Goal: Task Accomplishment & Management: Use online tool/utility

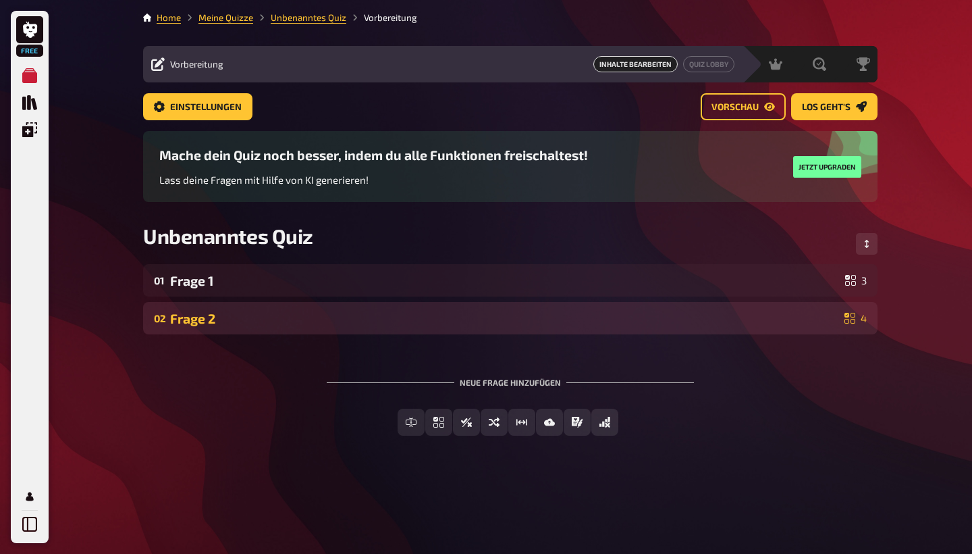
click at [450, 312] on div "Frage 2" at bounding box center [504, 319] width 669 height 16
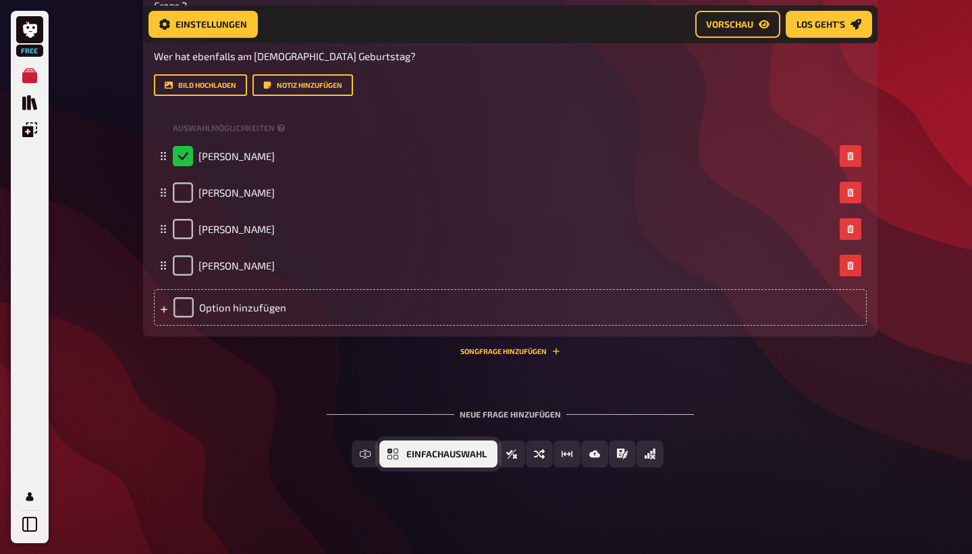
scroll to position [398, 0]
click at [414, 453] on span "Einfachauswahl" at bounding box center [446, 454] width 80 height 9
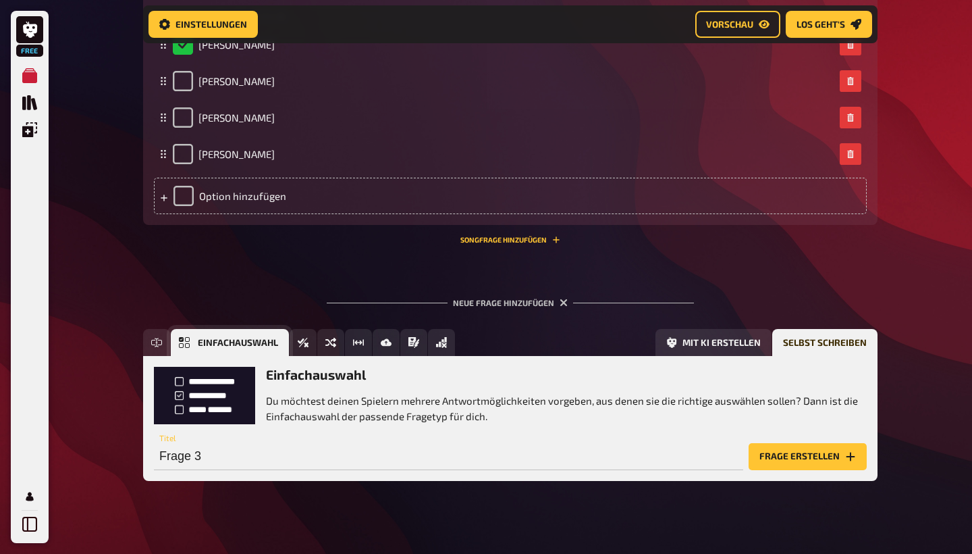
scroll to position [522, 0]
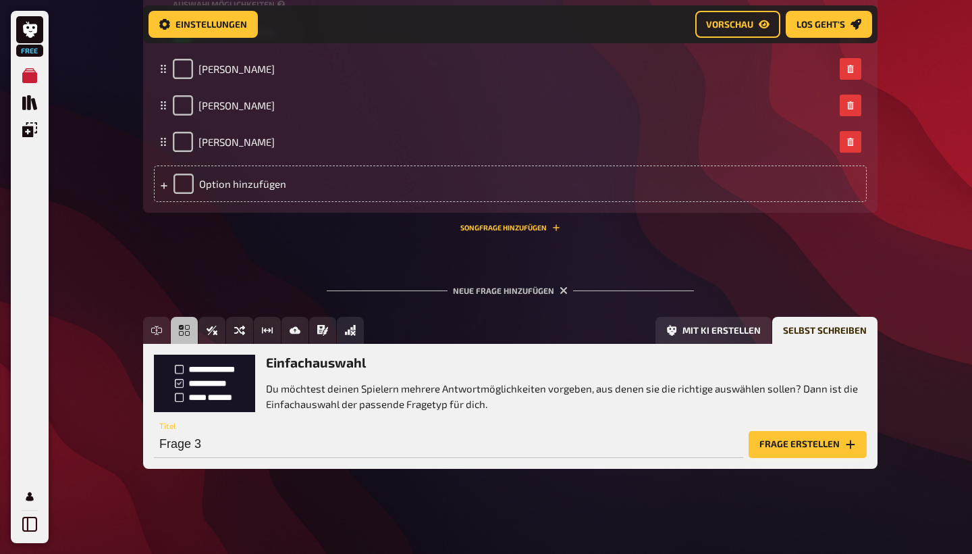
click at [786, 442] on button "Frage erstellen" at bounding box center [808, 444] width 118 height 27
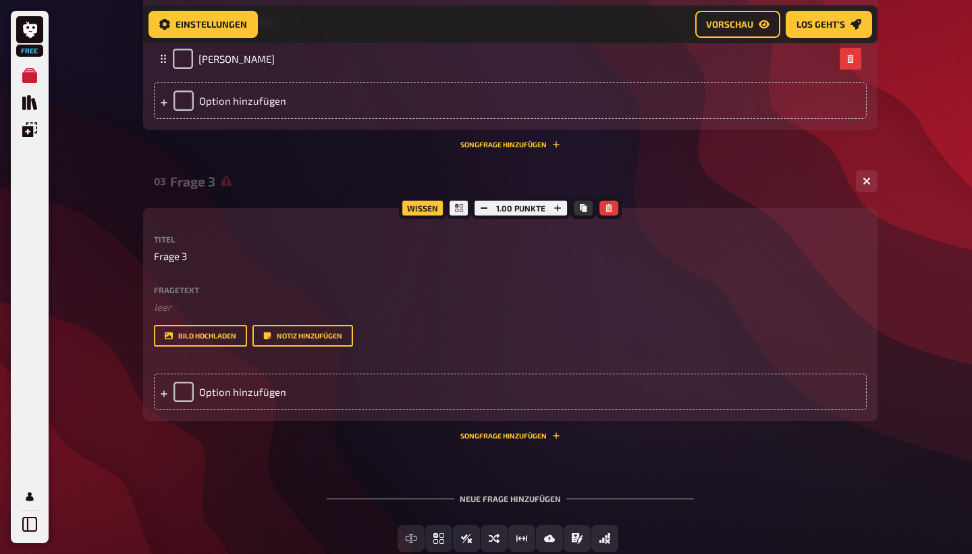
scroll to position [606, 0]
click at [179, 255] on span "Frage 3" at bounding box center [170, 255] width 33 height 16
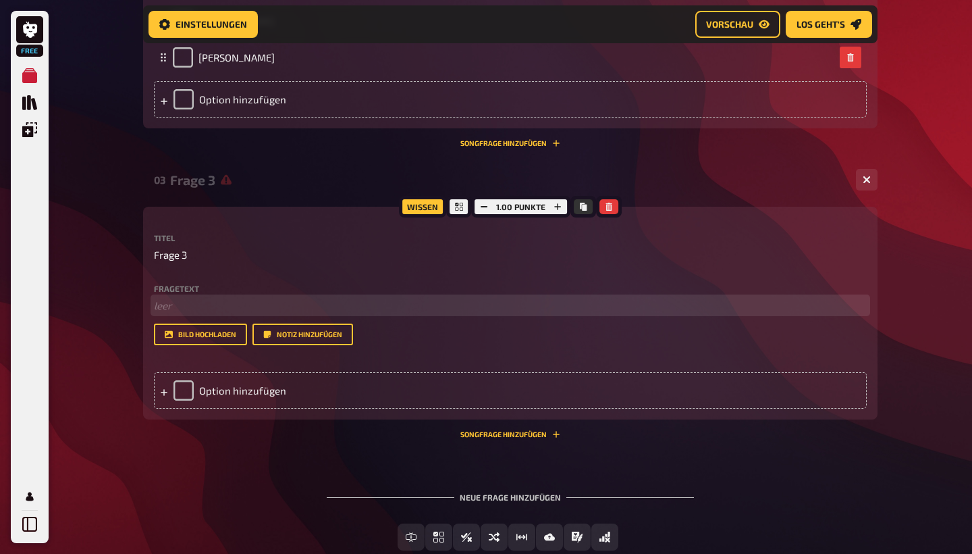
click at [172, 306] on p "﻿ leer" at bounding box center [510, 306] width 713 height 16
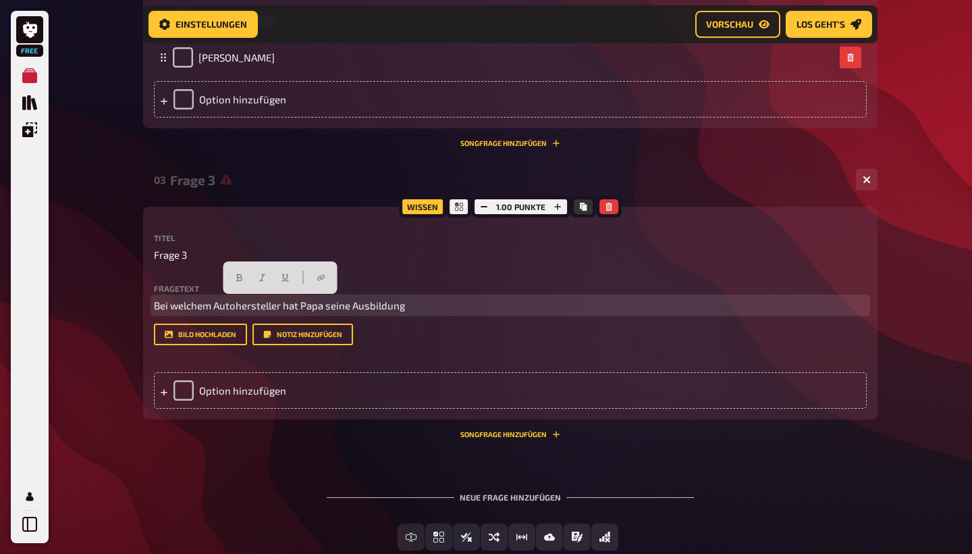
drag, startPoint x: 416, startPoint y: 306, endPoint x: 144, endPoint y: 302, distance: 271.4
click at [144, 302] on div "Wissen 1.00 Punkte Titel Frage 3 Fragetext Bei welchem Autohersteller hat Papa …" at bounding box center [510, 313] width 734 height 213
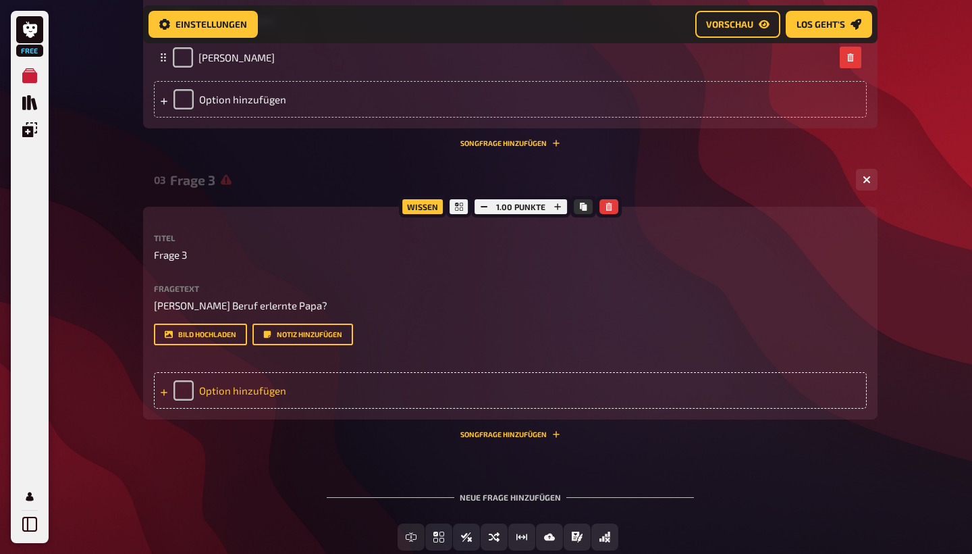
click at [185, 383] on div "Option hinzufügen" at bounding box center [510, 390] width 713 height 36
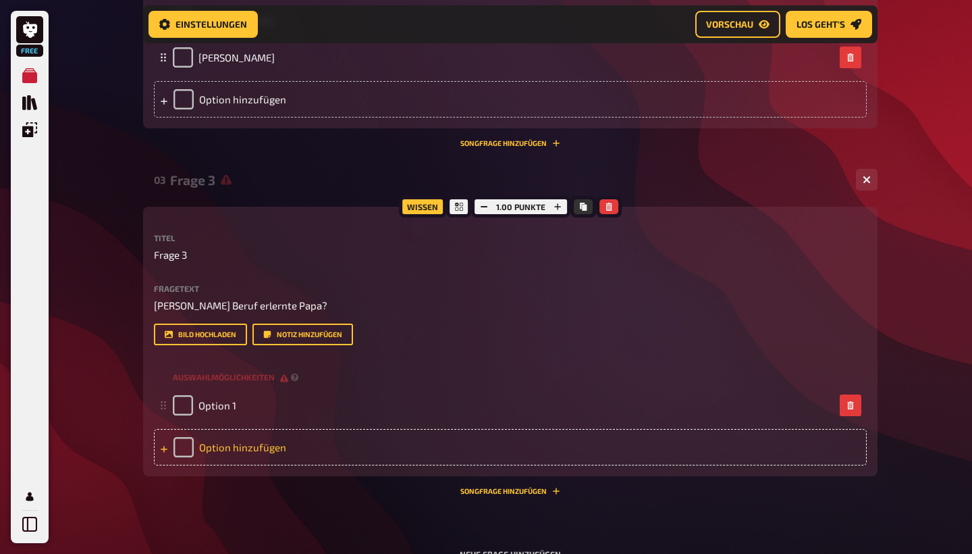
click at [184, 442] on div "Option hinzufügen" at bounding box center [510, 447] width 713 height 36
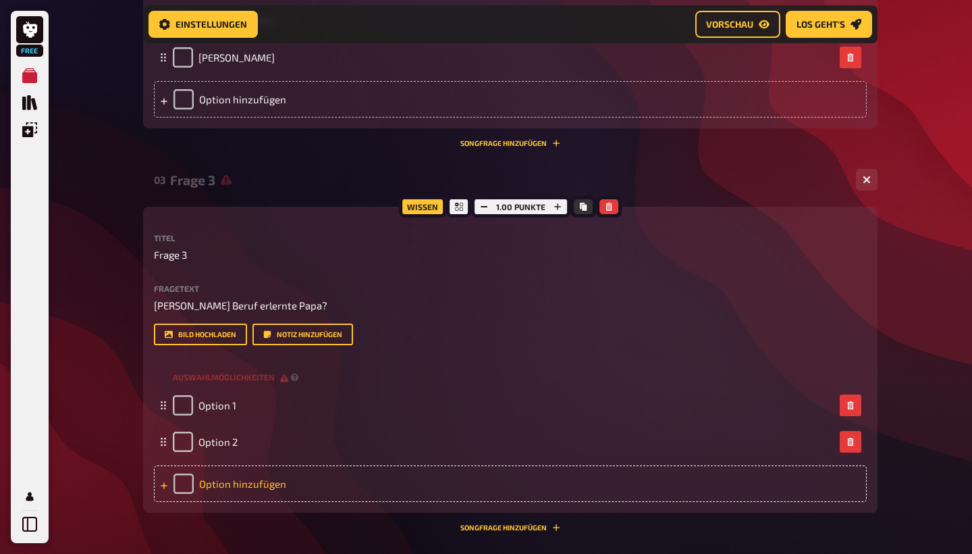
click at [189, 487] on div "Option hinzufügen" at bounding box center [510, 483] width 713 height 36
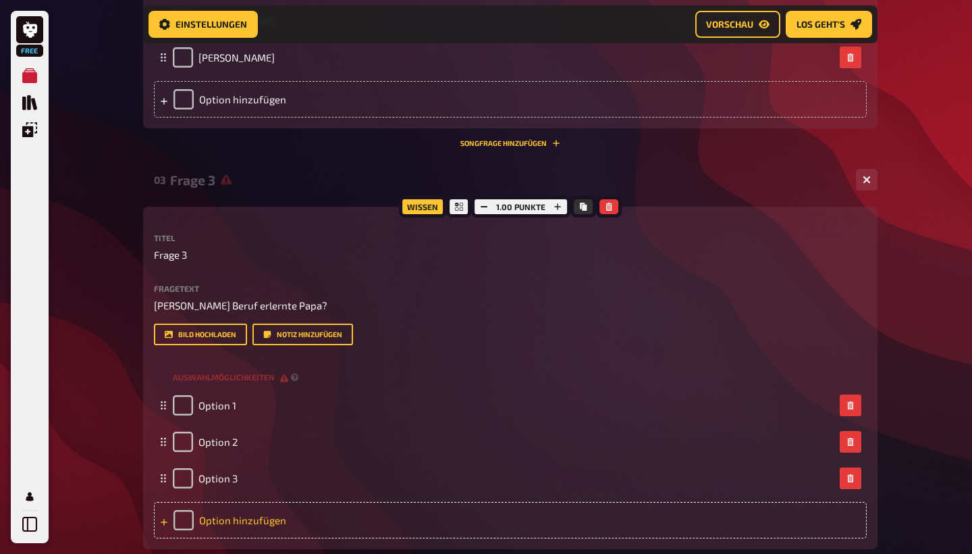
click at [186, 520] on div "Option hinzufügen" at bounding box center [510, 520] width 713 height 36
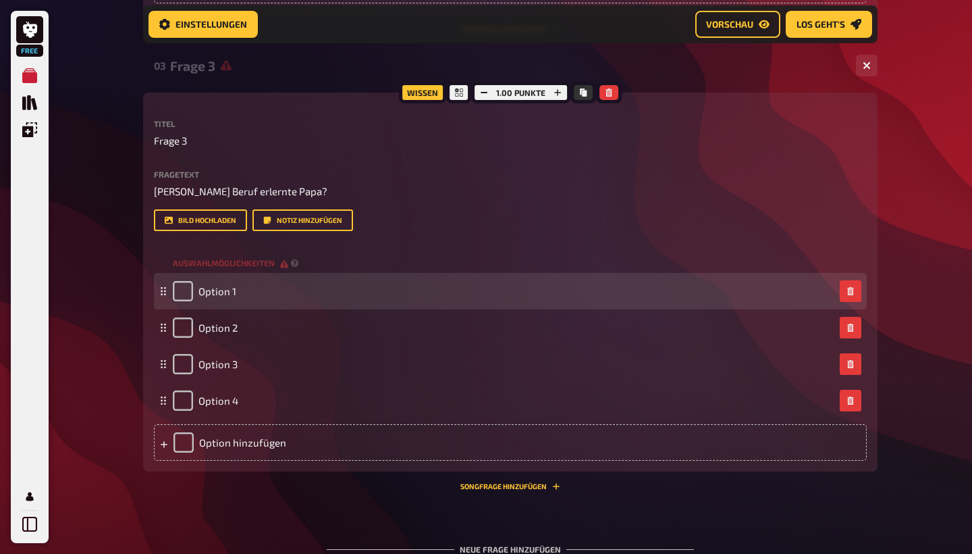
scroll to position [722, 0]
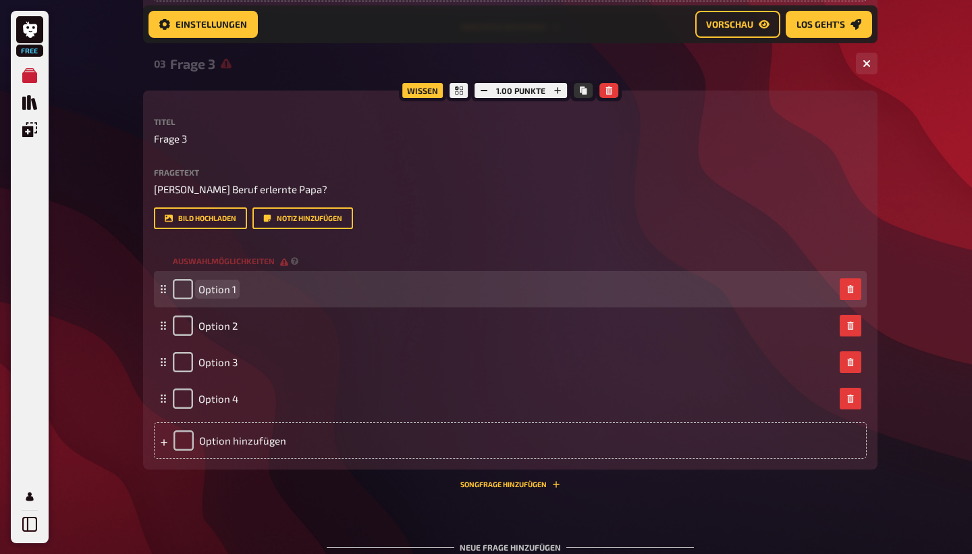
click at [219, 284] on span "Option 1" at bounding box center [217, 289] width 38 height 12
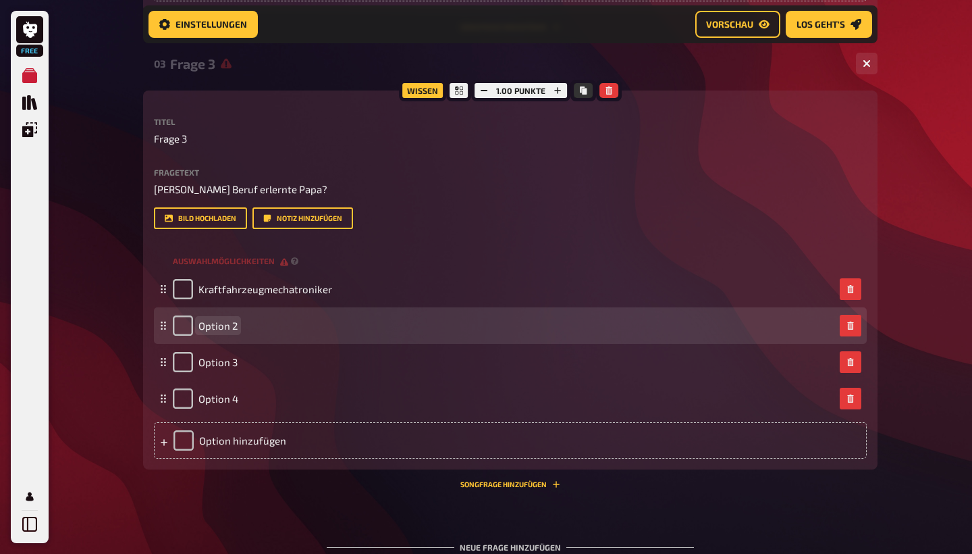
click at [206, 319] on span "Option 2" at bounding box center [217, 325] width 39 height 12
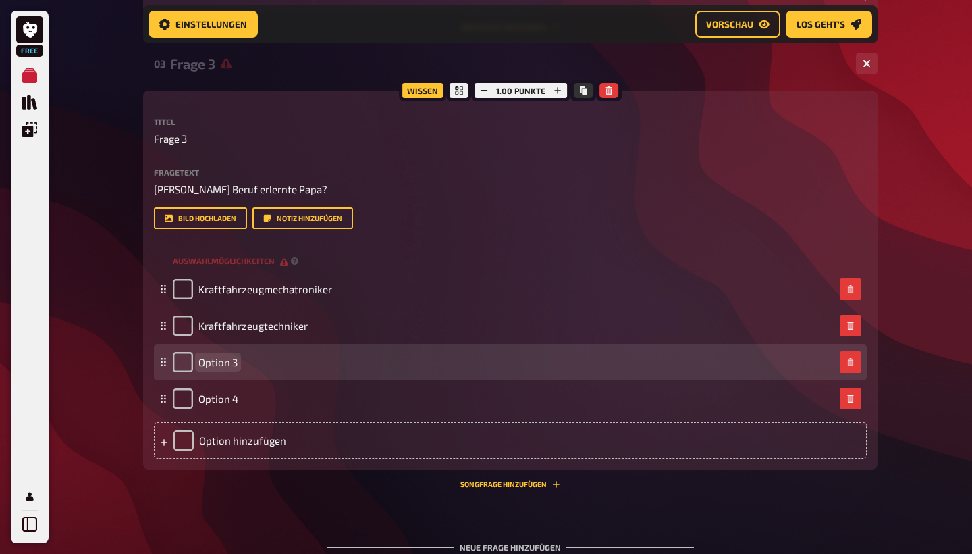
click at [212, 360] on span "Option 3" at bounding box center [217, 362] width 39 height 12
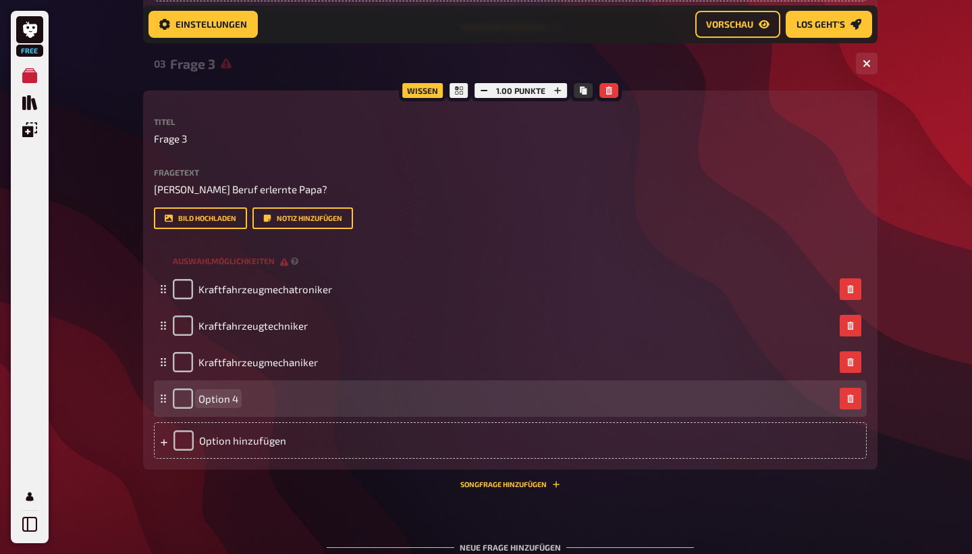
click at [218, 397] on span "Option 4" at bounding box center [218, 398] width 40 height 12
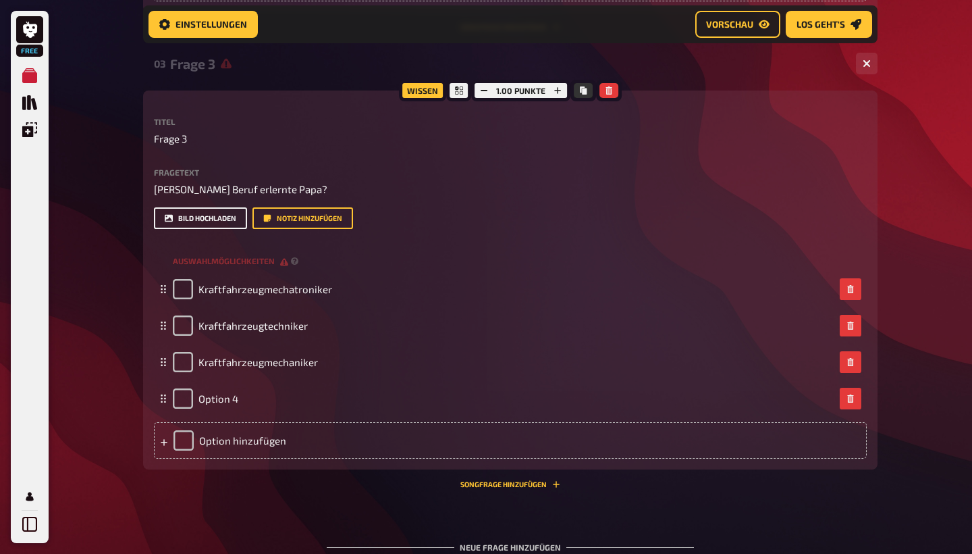
click at [217, 216] on button "Bild hochladen" at bounding box center [200, 218] width 93 height 22
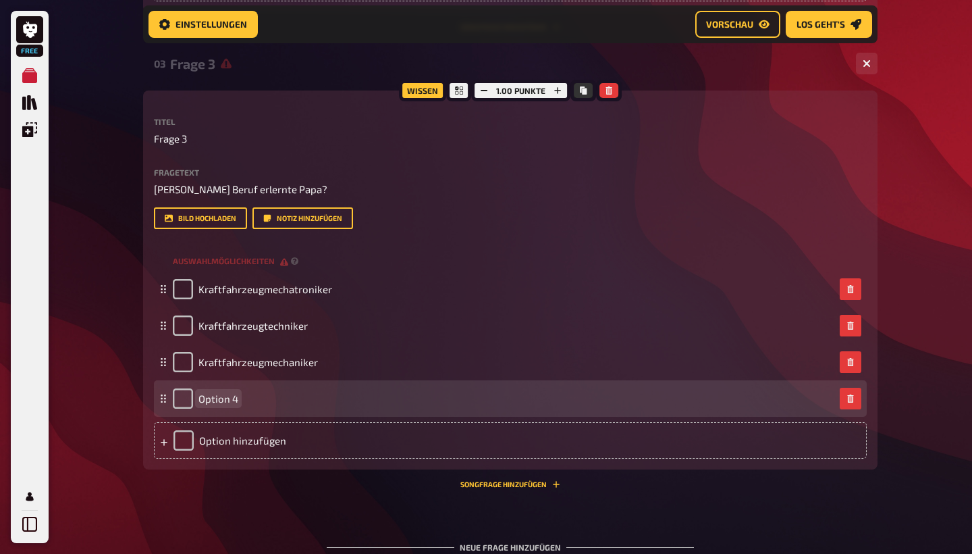
click at [220, 396] on span "Option 4" at bounding box center [218, 398] width 40 height 12
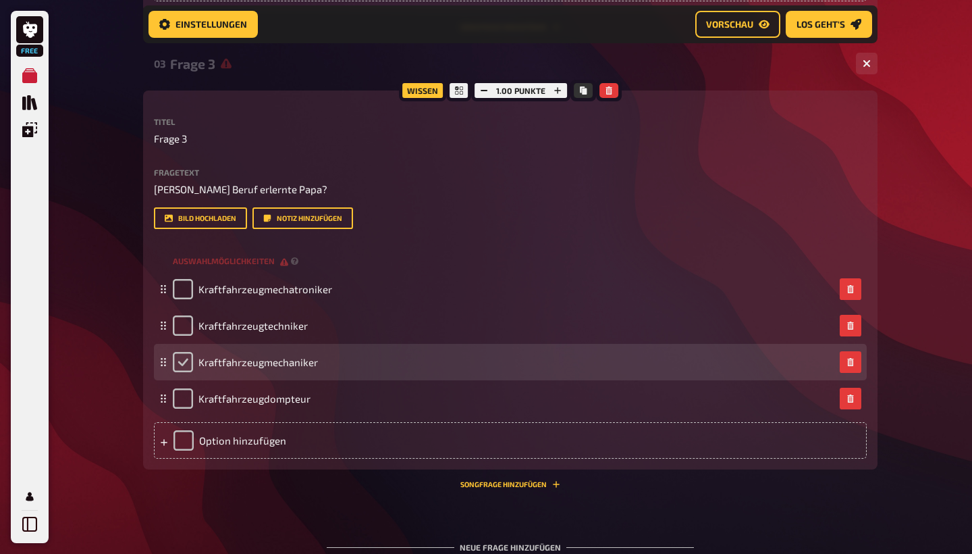
click at [180, 356] on input "checkbox" at bounding box center [183, 362] width 20 height 20
checkbox input "true"
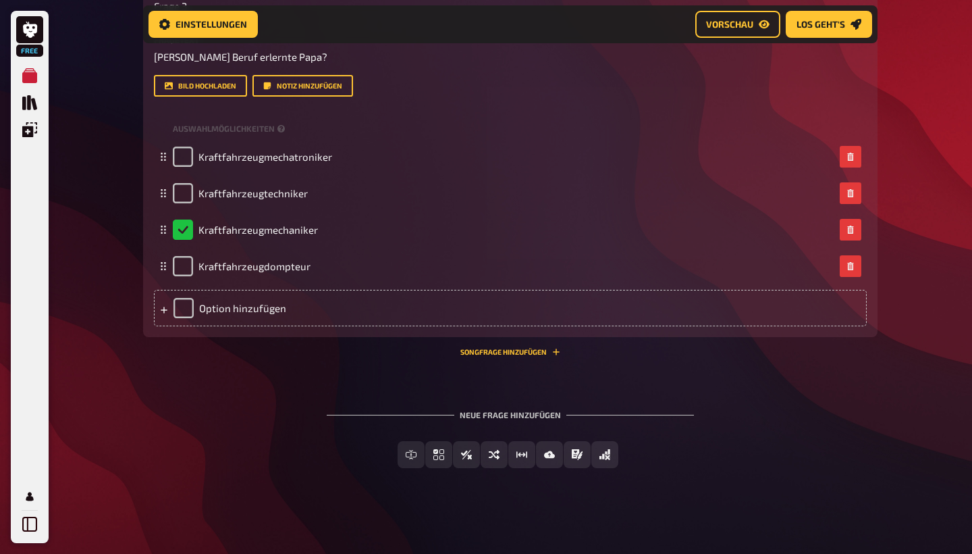
scroll to position [854, 0]
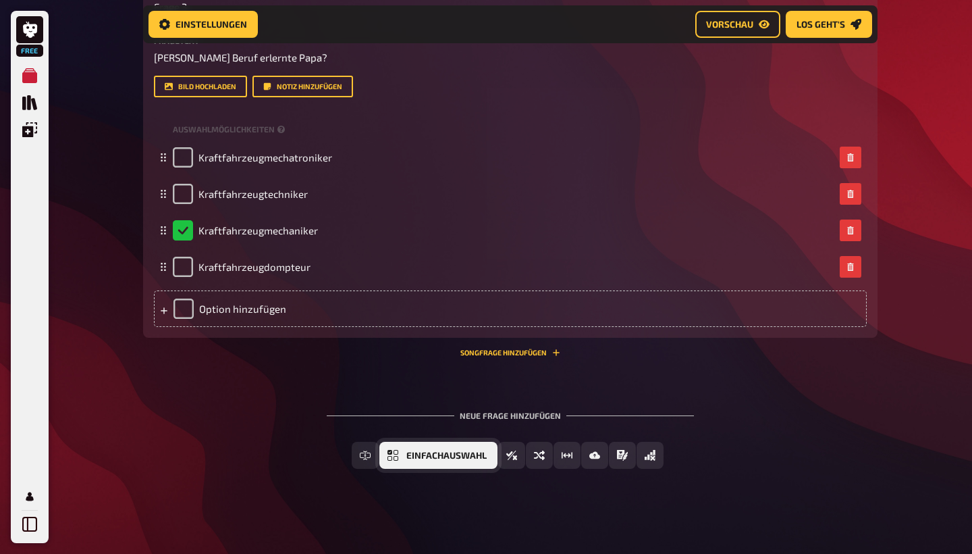
click at [472, 452] on span "Einfachauswahl" at bounding box center [446, 455] width 80 height 9
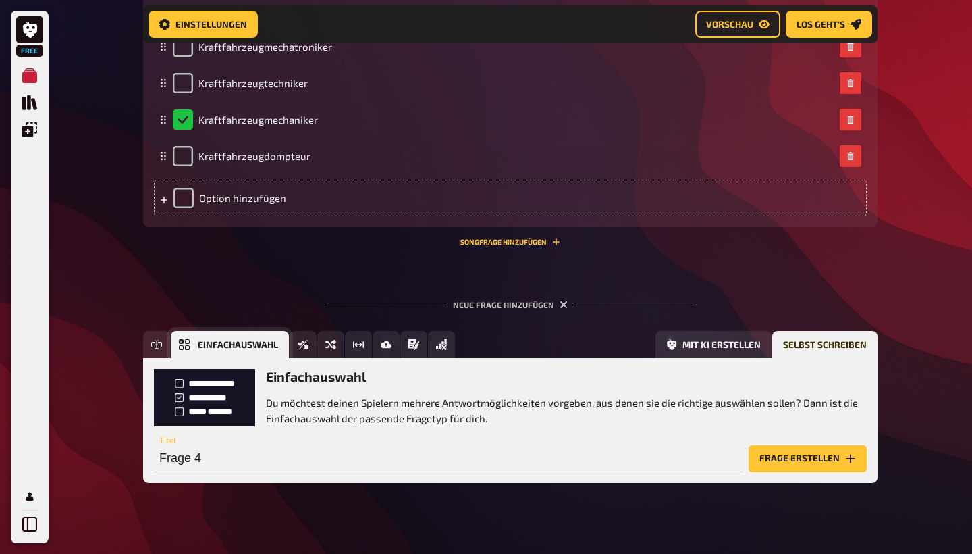
scroll to position [978, 0]
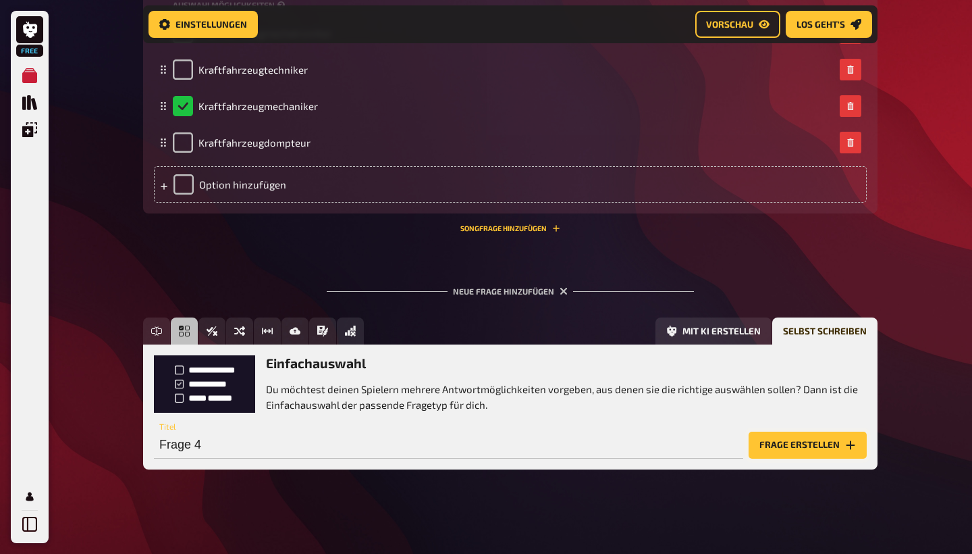
click at [815, 442] on button "Frage erstellen" at bounding box center [808, 444] width 118 height 27
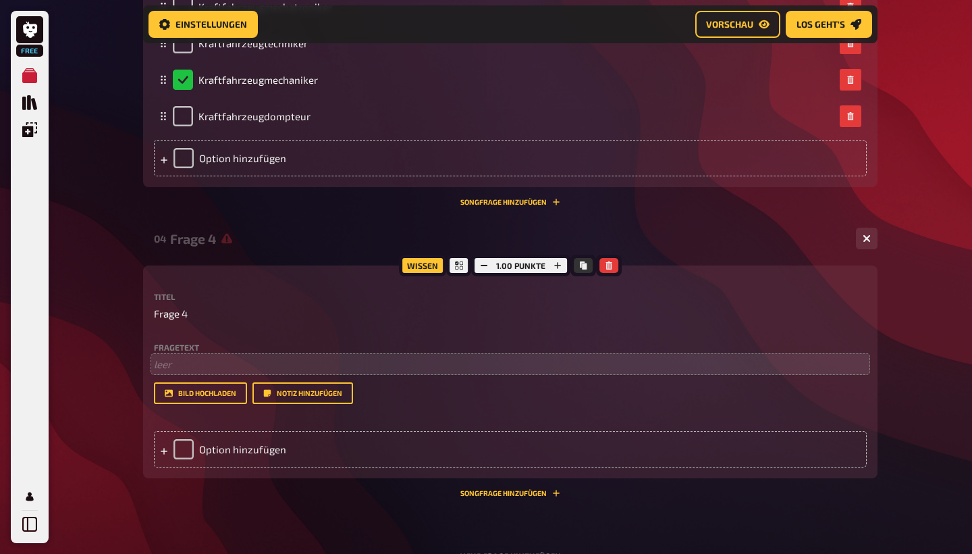
scroll to position [1019, 0]
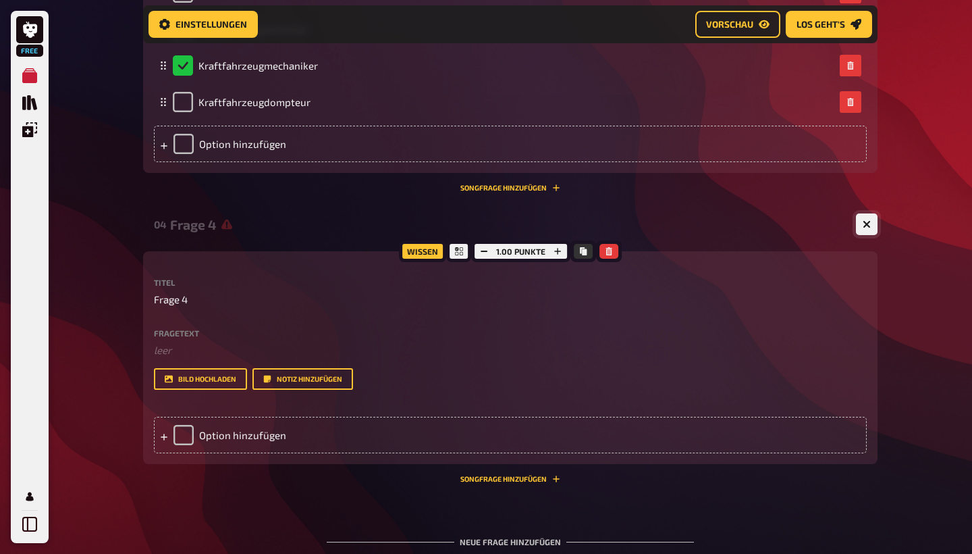
click at [859, 224] on button "button" at bounding box center [867, 224] width 22 height 22
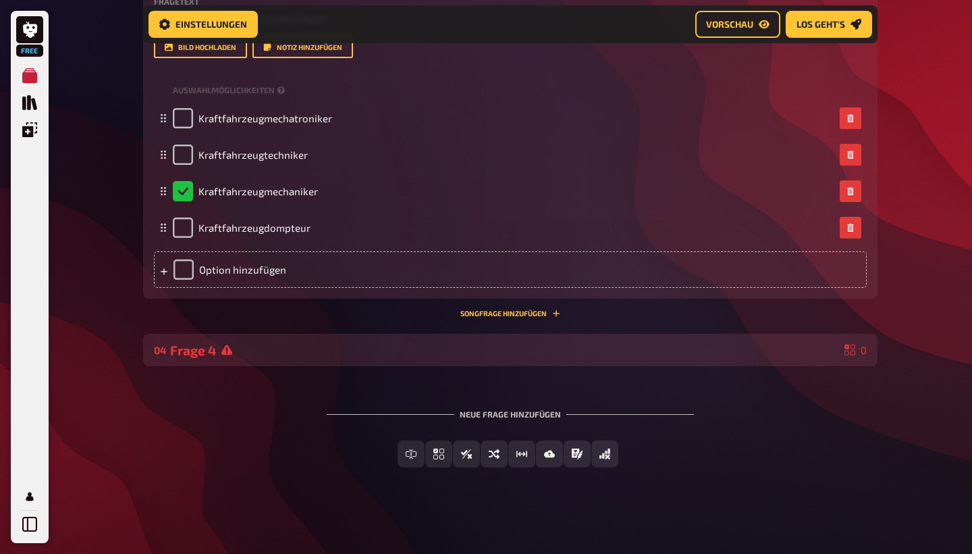
scroll to position [892, 0]
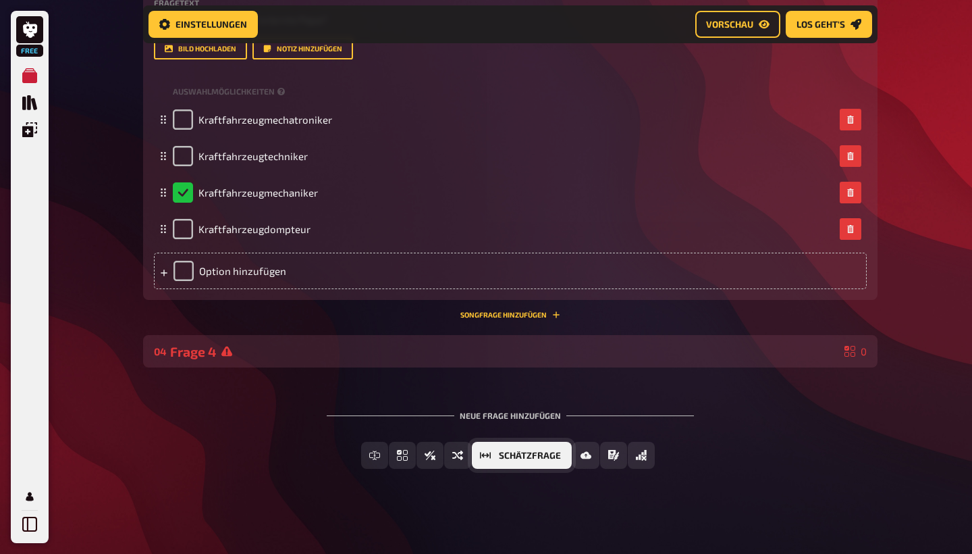
click at [504, 462] on button "Schätzfrage" at bounding box center [522, 455] width 100 height 27
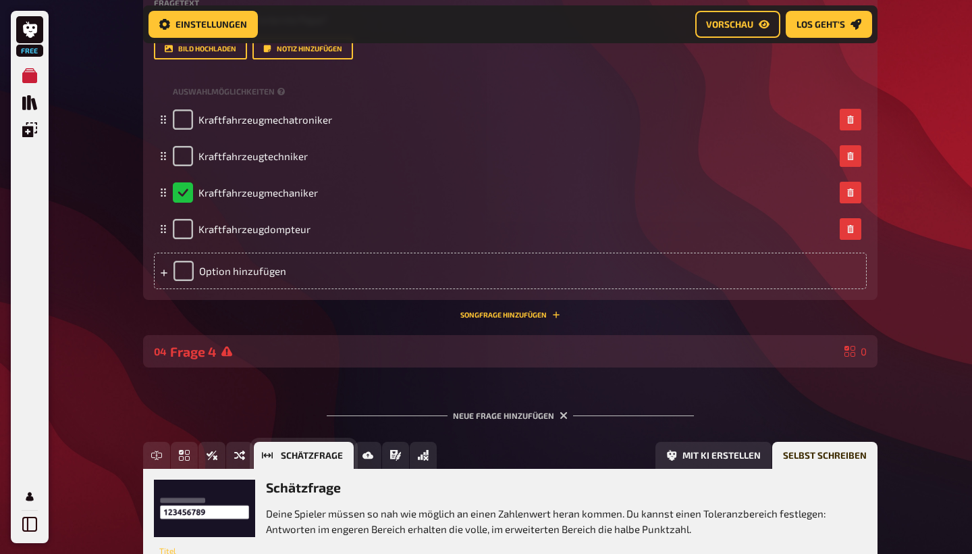
scroll to position [1015, 0]
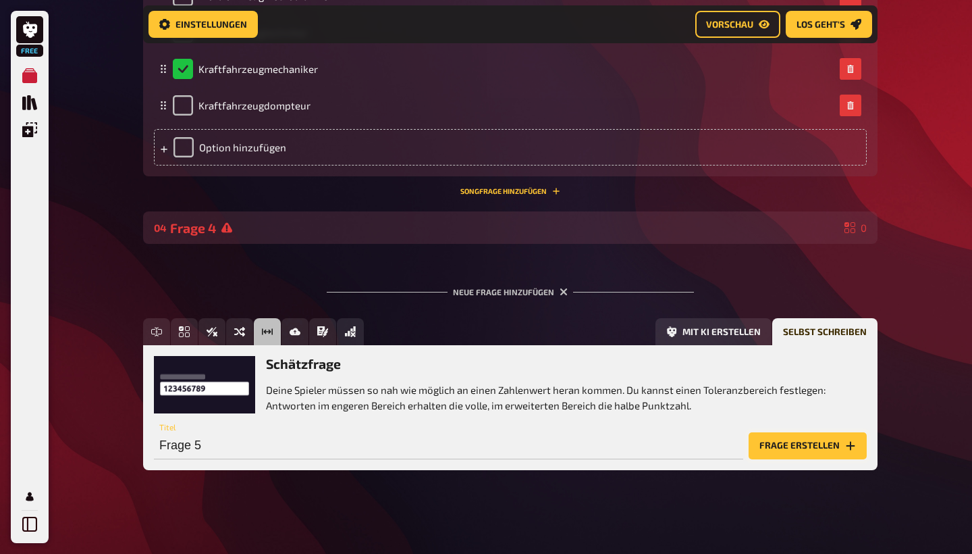
click at [777, 443] on button "Frage erstellen" at bounding box center [808, 445] width 118 height 27
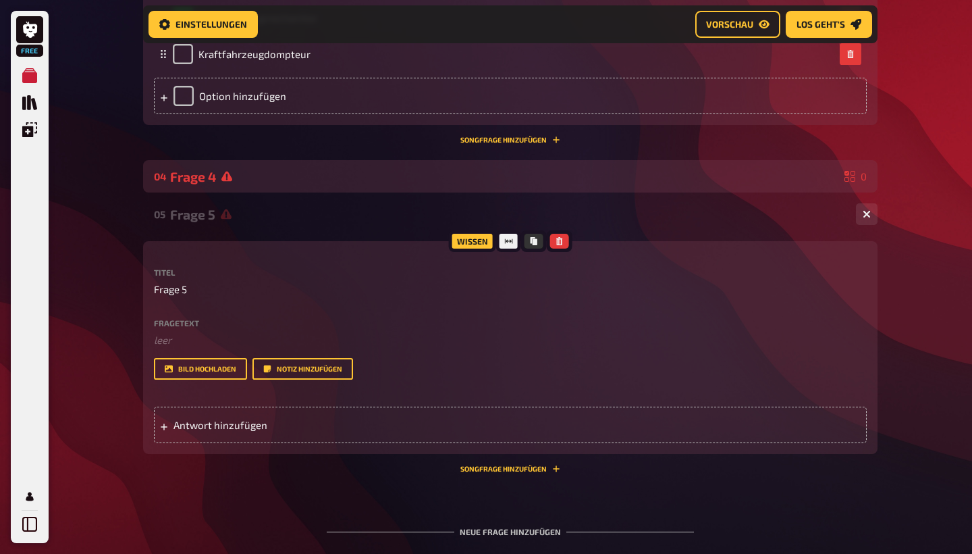
scroll to position [1092, 0]
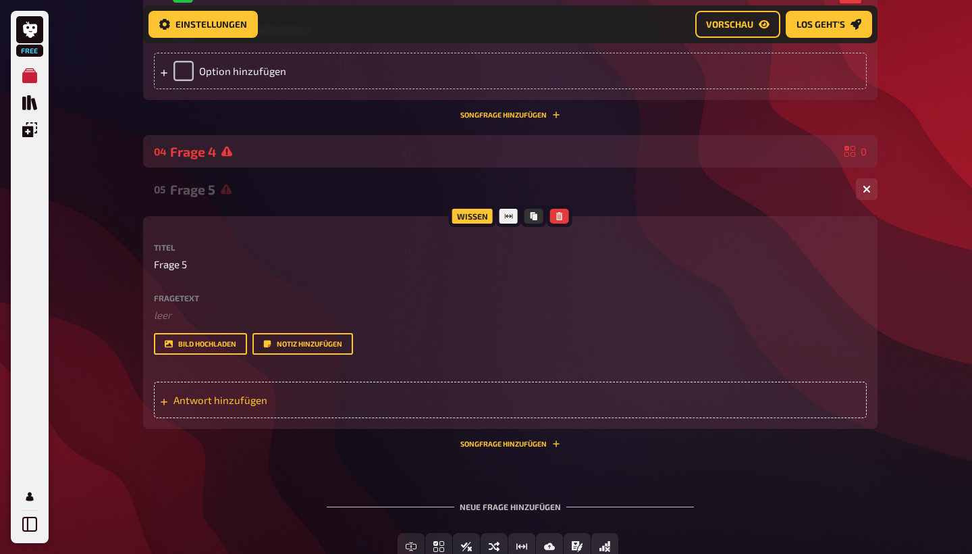
click at [208, 397] on span "Antwort hinzufügen" at bounding box center [278, 400] width 210 height 12
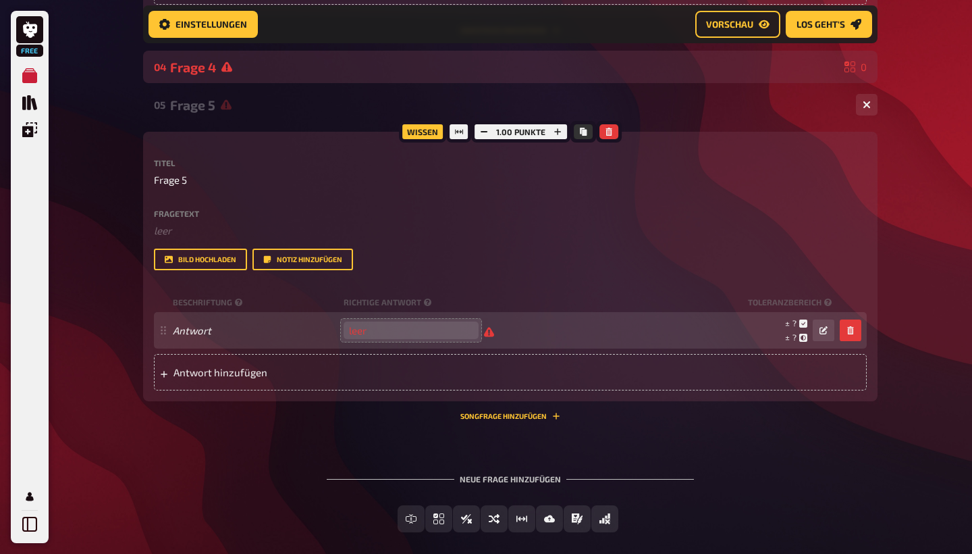
scroll to position [1178, 0]
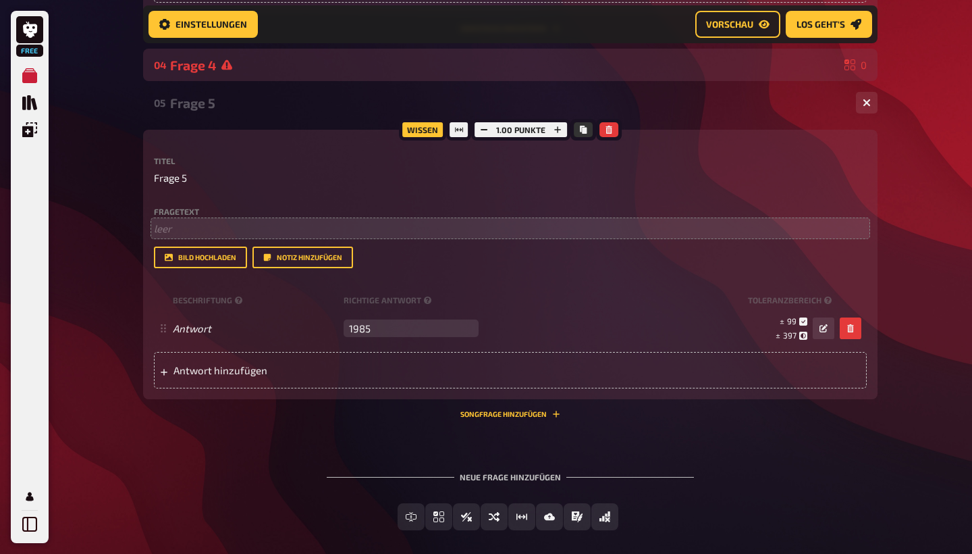
type input "1985"
click at [203, 233] on p "﻿ leer" at bounding box center [510, 229] width 713 height 16
click at [166, 230] on span "Wenn ist Papa der Feuerwehr Landstuhl beigetreten?" at bounding box center [277, 228] width 246 height 12
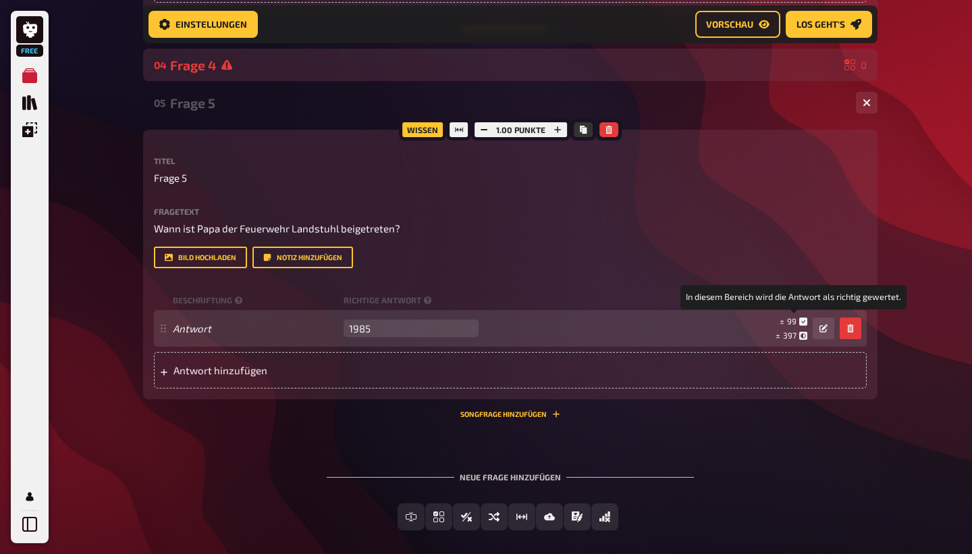
click at [797, 319] on small "± 99" at bounding box center [794, 320] width 28 height 11
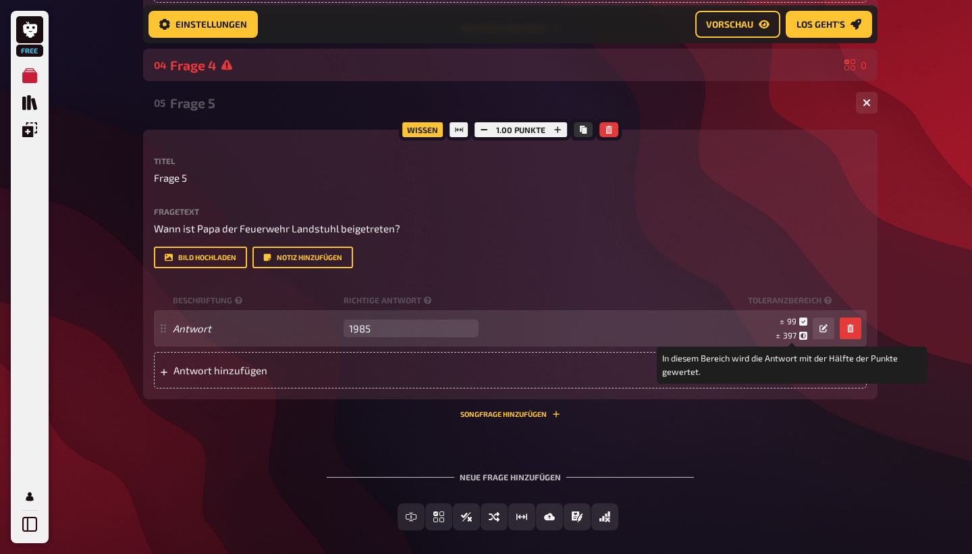
click at [803, 334] on icon at bounding box center [803, 335] width 8 height 8
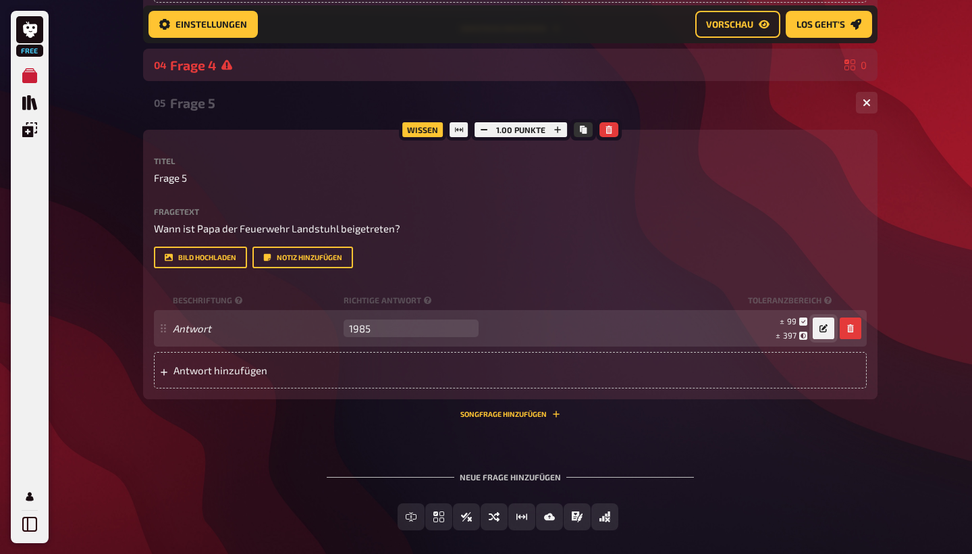
click at [825, 327] on icon "button" at bounding box center [824, 328] width 8 height 8
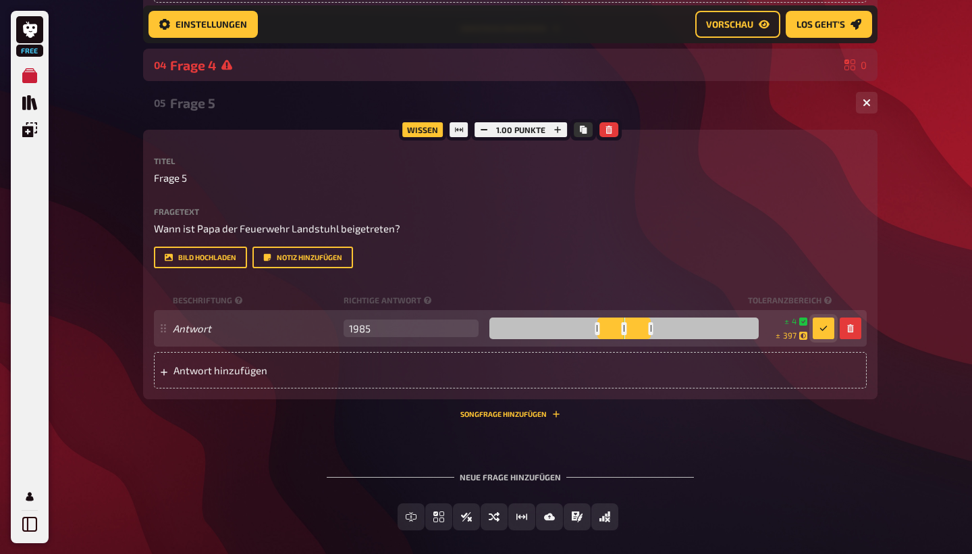
click at [622, 323] on div at bounding box center [623, 328] width 269 height 22
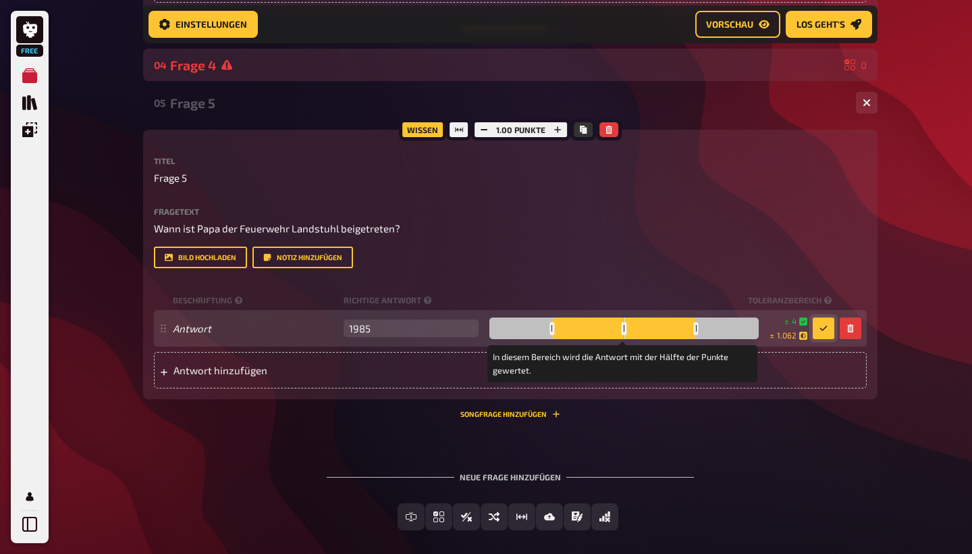
drag, startPoint x: 649, startPoint y: 324, endPoint x: 695, endPoint y: 323, distance: 46.6
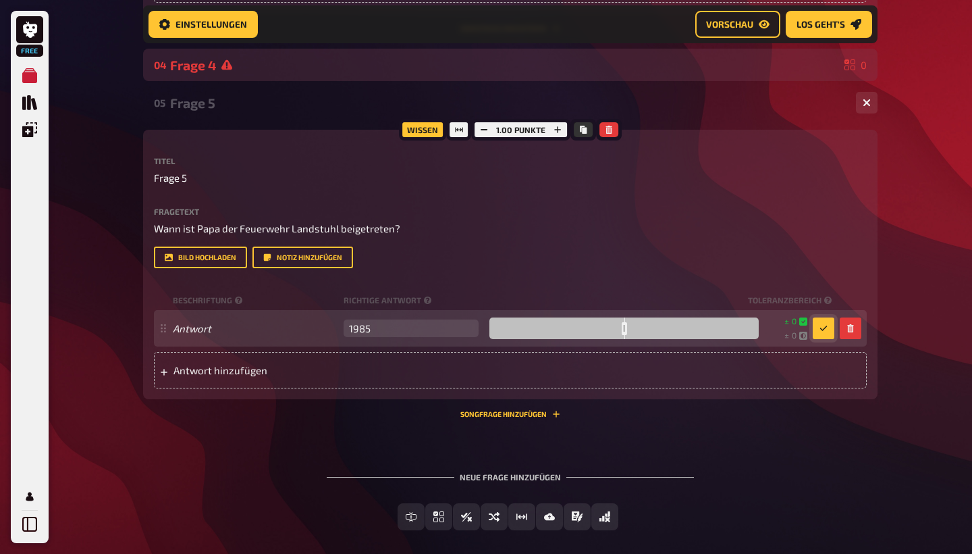
drag, startPoint x: 549, startPoint y: 325, endPoint x: 634, endPoint y: 326, distance: 85.1
click at [634, 326] on div at bounding box center [623, 328] width 269 height 22
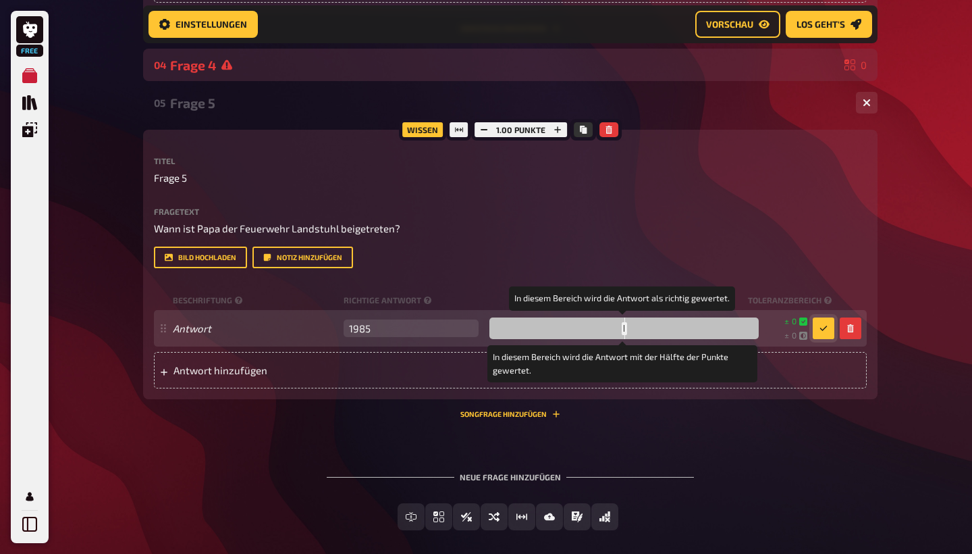
drag, startPoint x: 636, startPoint y: 326, endPoint x: 620, endPoint y: 326, distance: 15.5
click at [620, 326] on div at bounding box center [623, 328] width 269 height 22
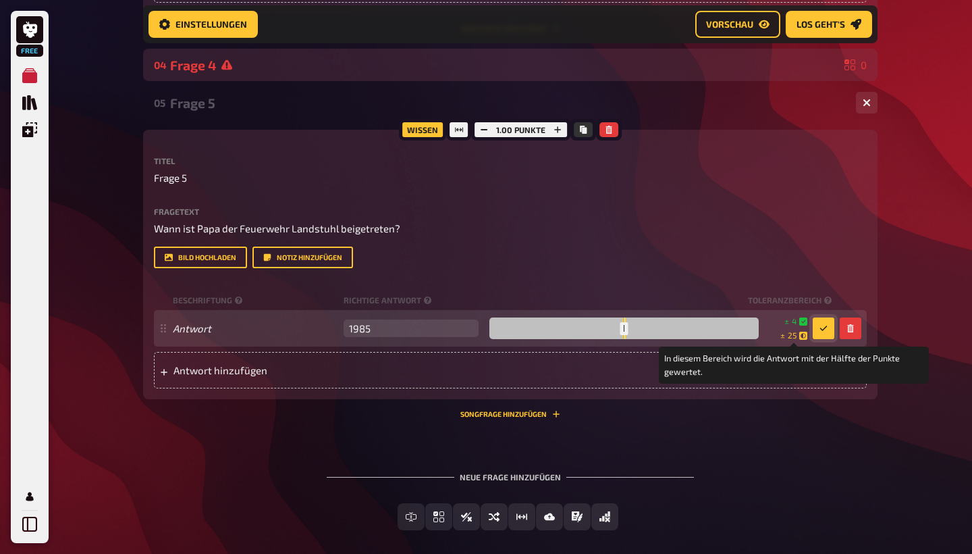
click at [803, 334] on icon at bounding box center [803, 335] width 8 height 8
click at [795, 334] on span "25" at bounding box center [792, 334] width 9 height 11
click at [790, 335] on span "25" at bounding box center [792, 334] width 9 height 11
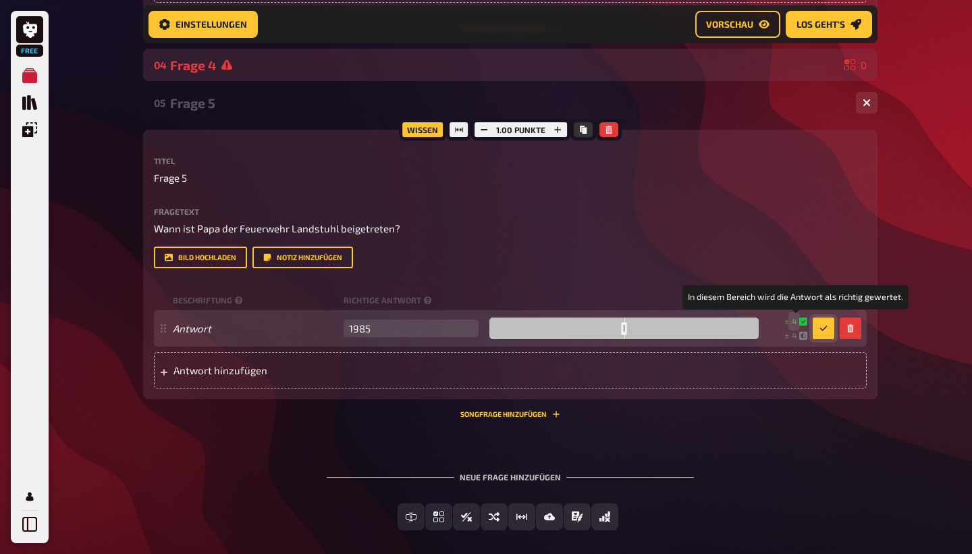
click at [794, 320] on span "4" at bounding box center [794, 320] width 5 height 11
click at [794, 318] on span "4" at bounding box center [794, 320] width 5 height 11
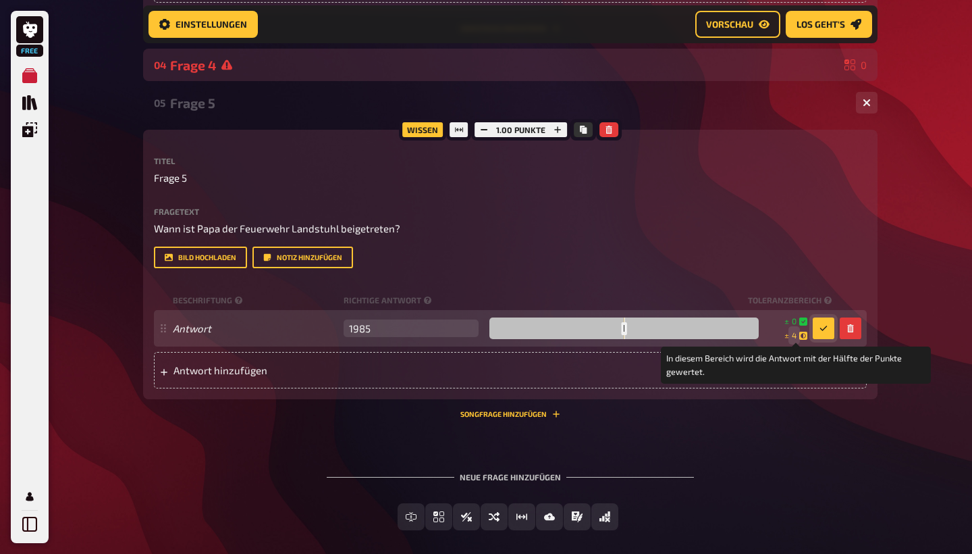
click at [795, 332] on span "4" at bounding box center [794, 334] width 5 height 11
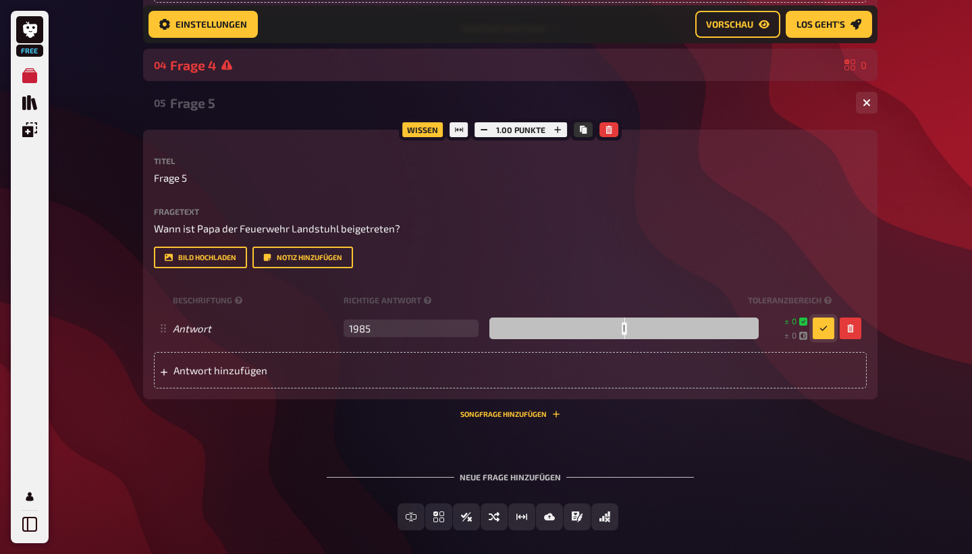
click at [827, 328] on icon "button" at bounding box center [824, 328] width 8 height 8
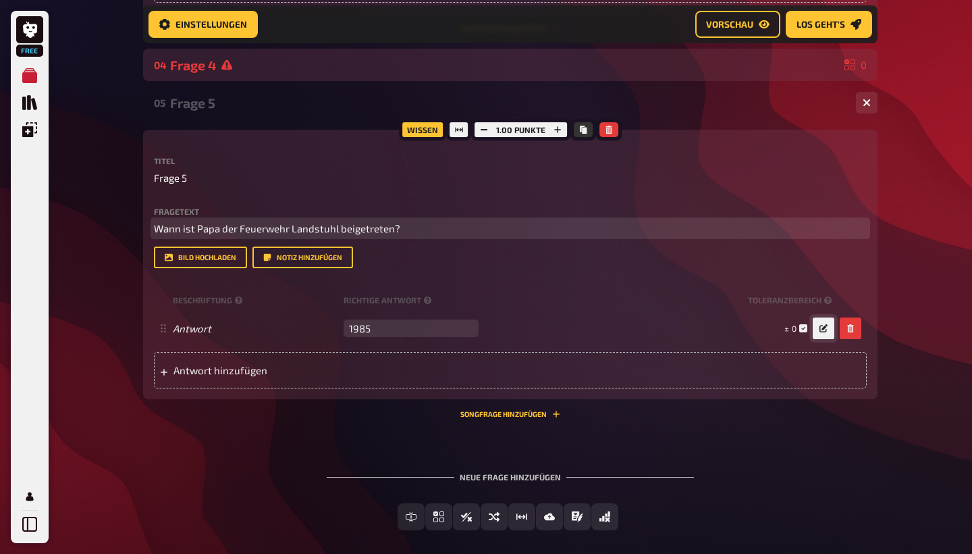
click at [173, 225] on span "Wann ist Papa der Feuerwehr Landstuhl beigetreten?" at bounding box center [277, 228] width 246 height 12
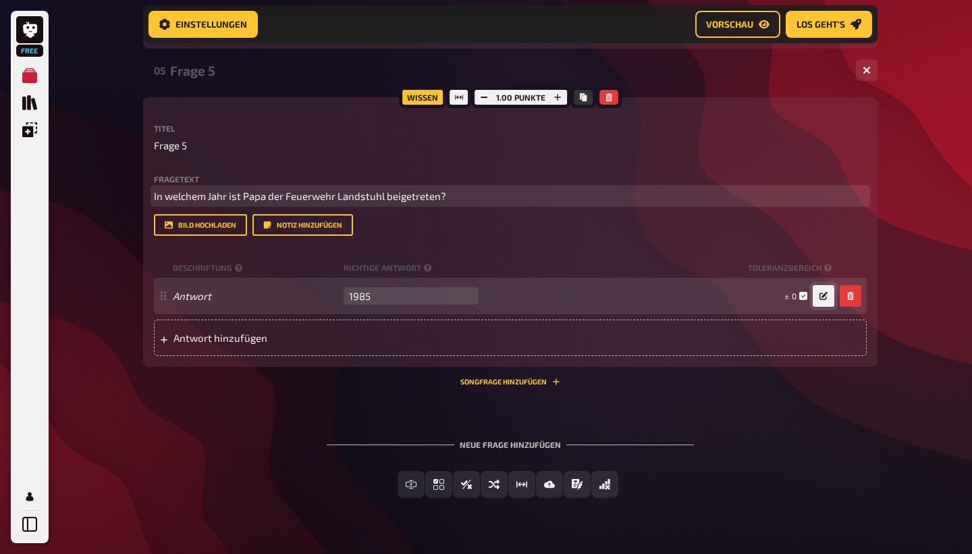
scroll to position [1211, 0]
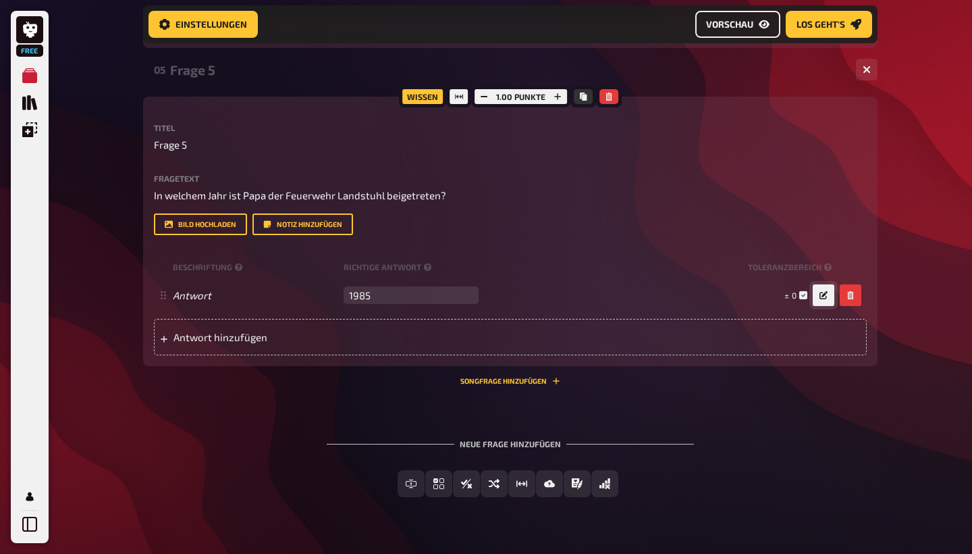
click at [750, 24] on span "Vorschau" at bounding box center [729, 24] width 47 height 9
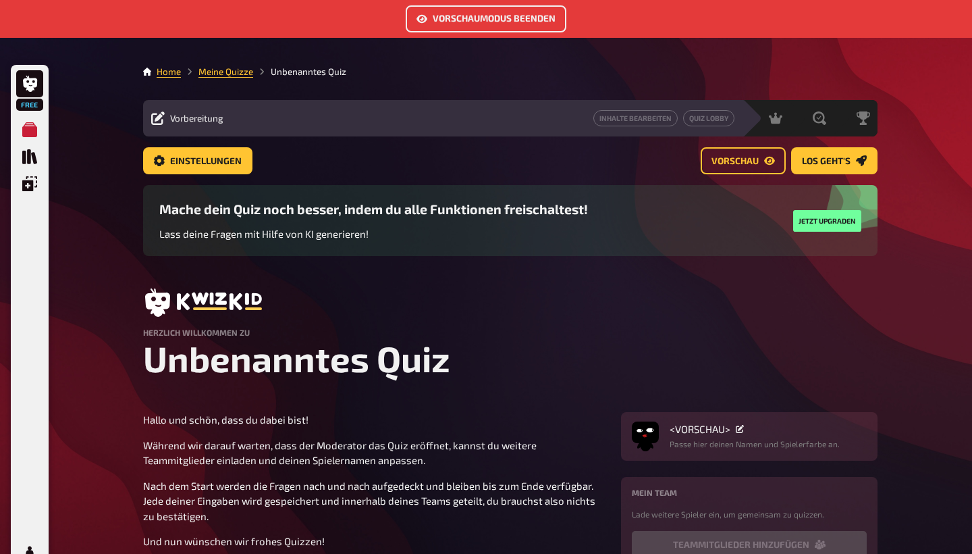
click at [157, 116] on icon at bounding box center [158, 118] width 14 height 14
click at [177, 150] on button "Einstellungen" at bounding box center [197, 160] width 109 height 27
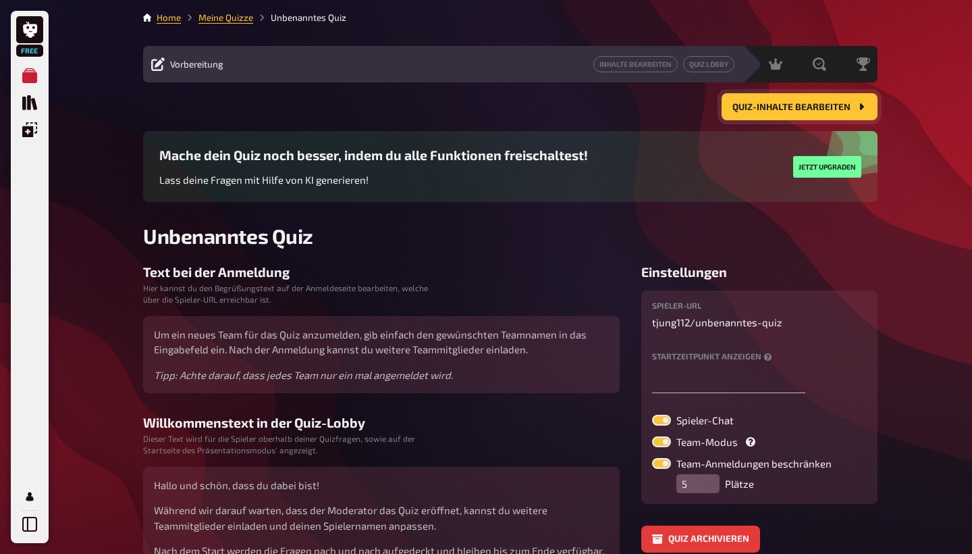
click at [818, 103] on span "Quiz-Inhalte bearbeiten" at bounding box center [791, 107] width 118 height 9
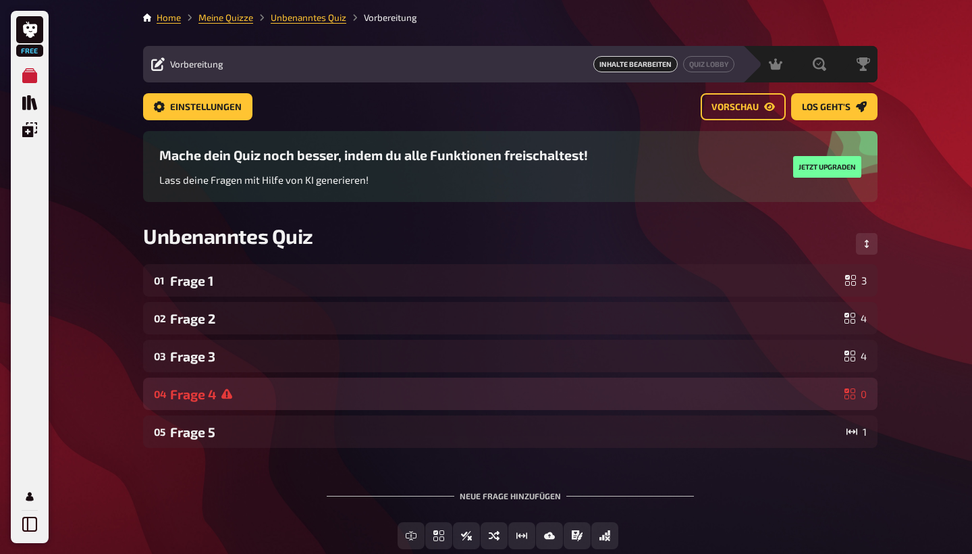
click at [348, 399] on div "Frage 4" at bounding box center [504, 394] width 669 height 16
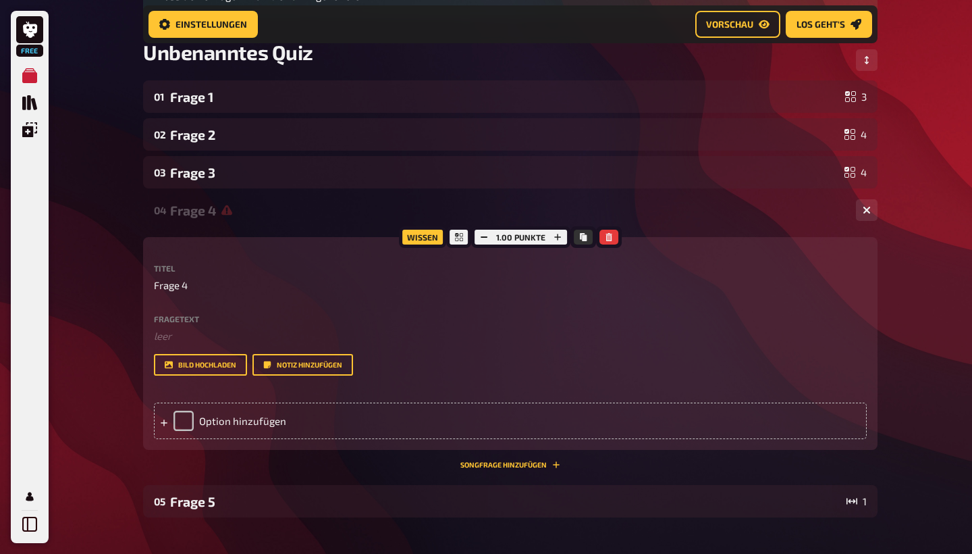
scroll to position [200, 0]
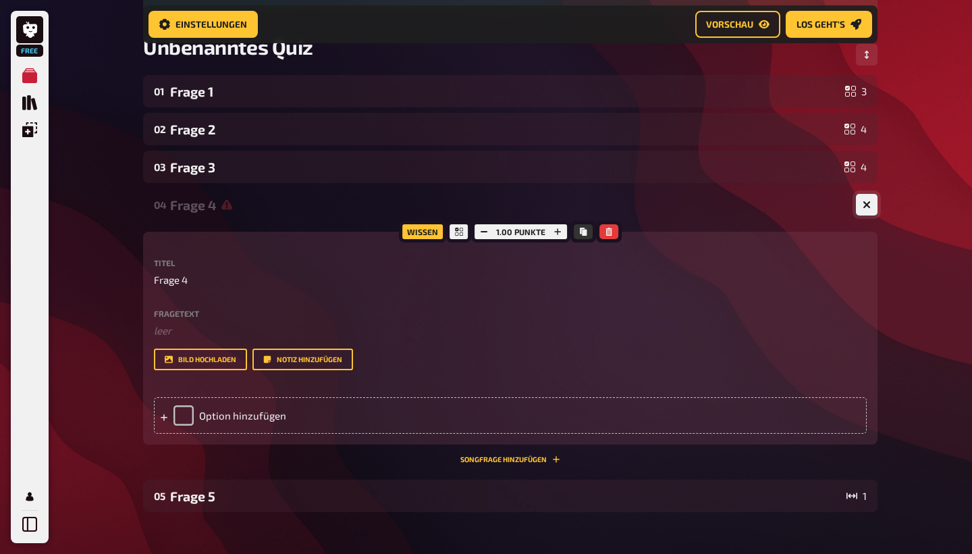
click at [869, 200] on icon "button" at bounding box center [867, 204] width 8 height 8
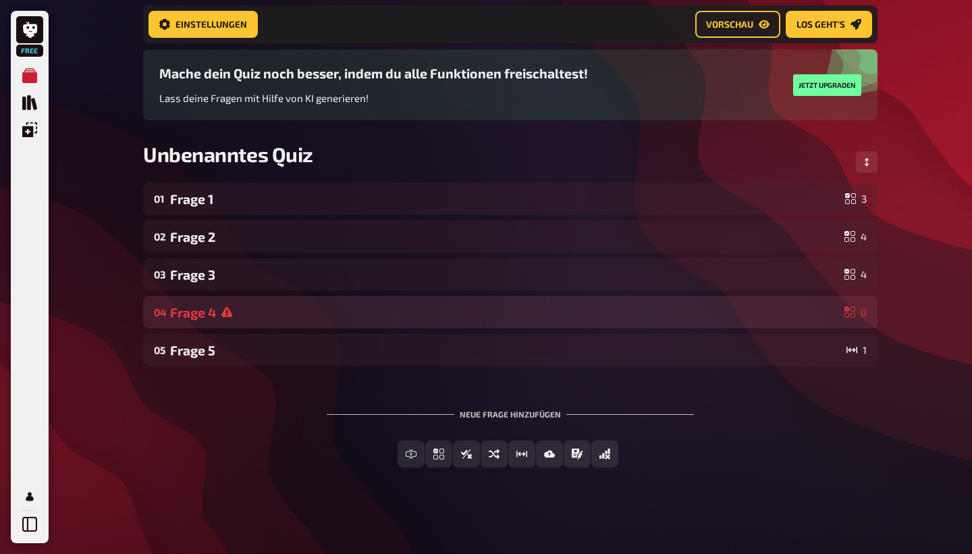
scroll to position [92, 0]
click at [216, 310] on div "Frage 4" at bounding box center [504, 312] width 669 height 16
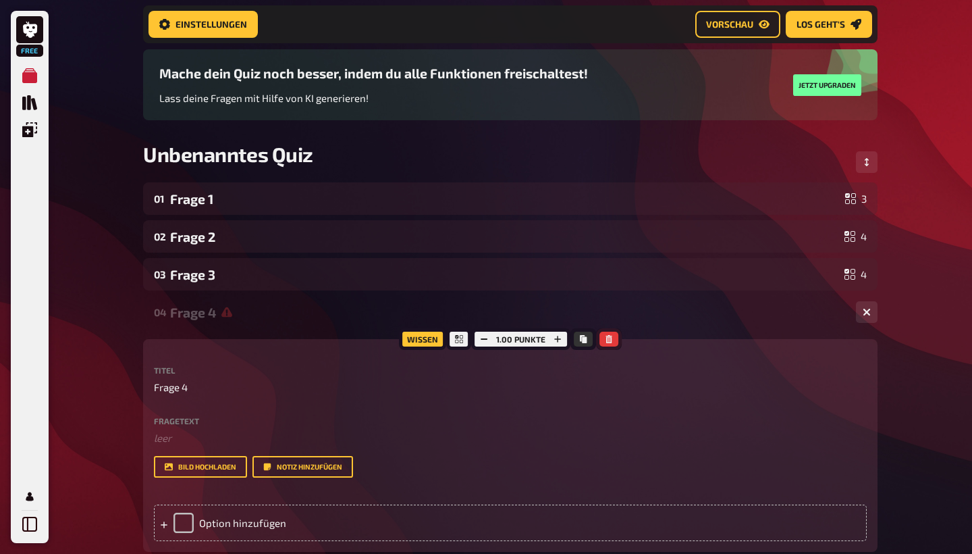
click at [614, 337] on button "button" at bounding box center [608, 338] width 19 height 15
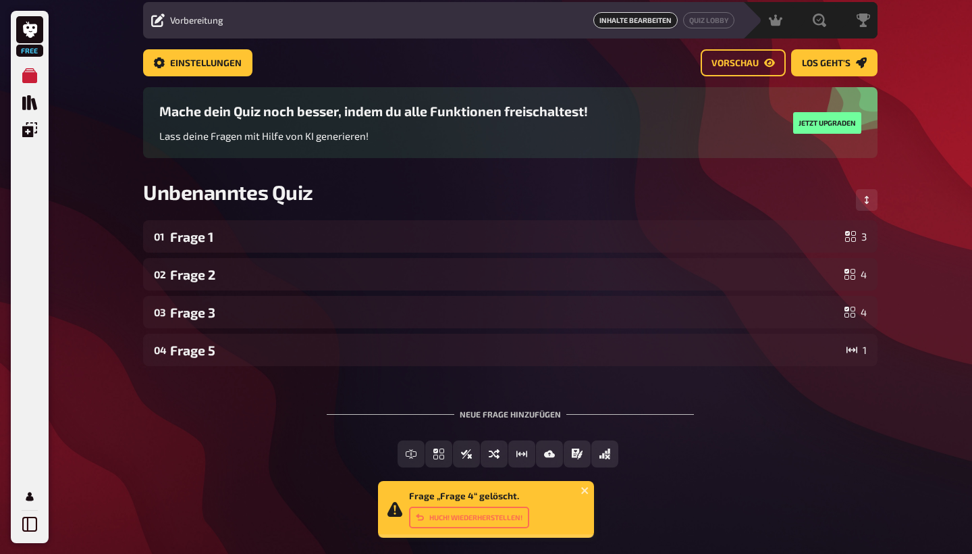
scroll to position [44, 0]
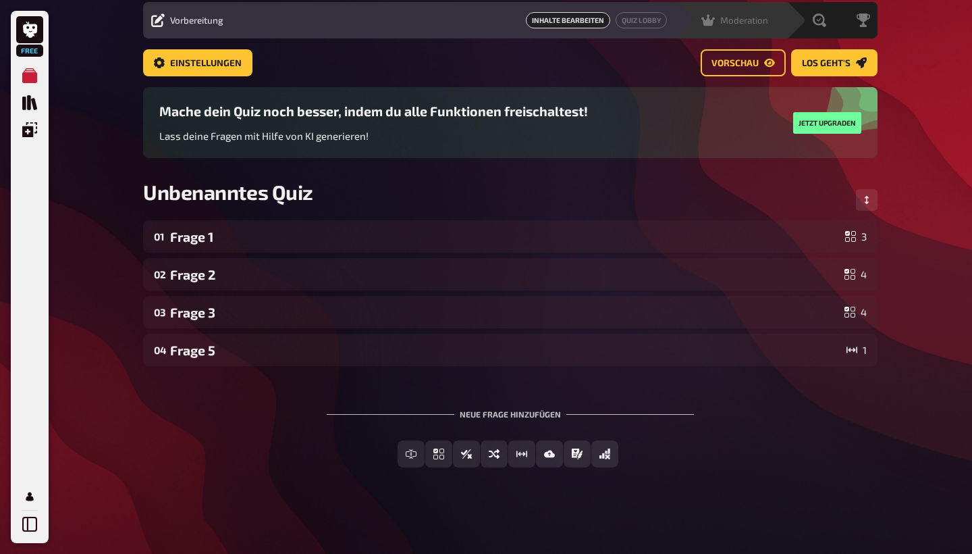
click at [714, 19] on icon at bounding box center [708, 20] width 14 height 11
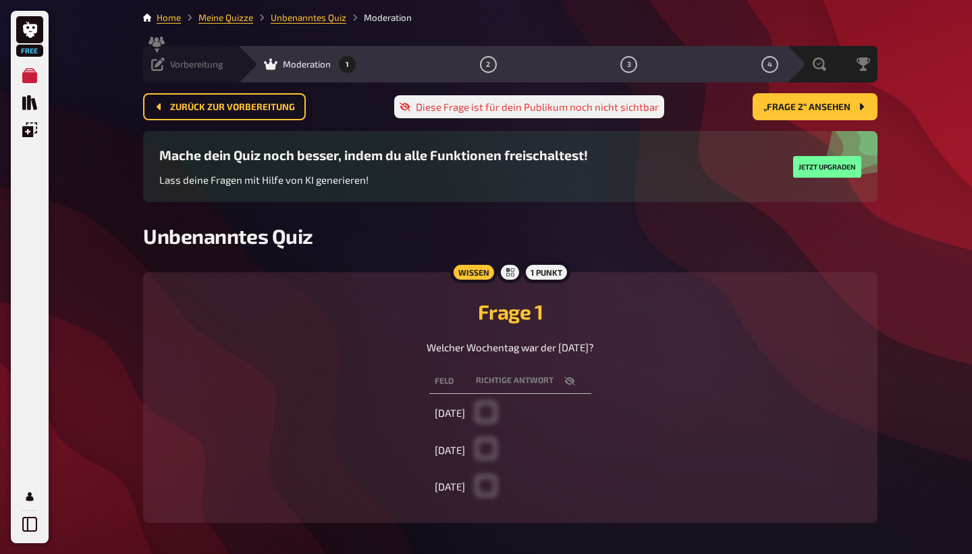
click at [165, 61] on div "Vorbereitung" at bounding box center [187, 64] width 72 height 14
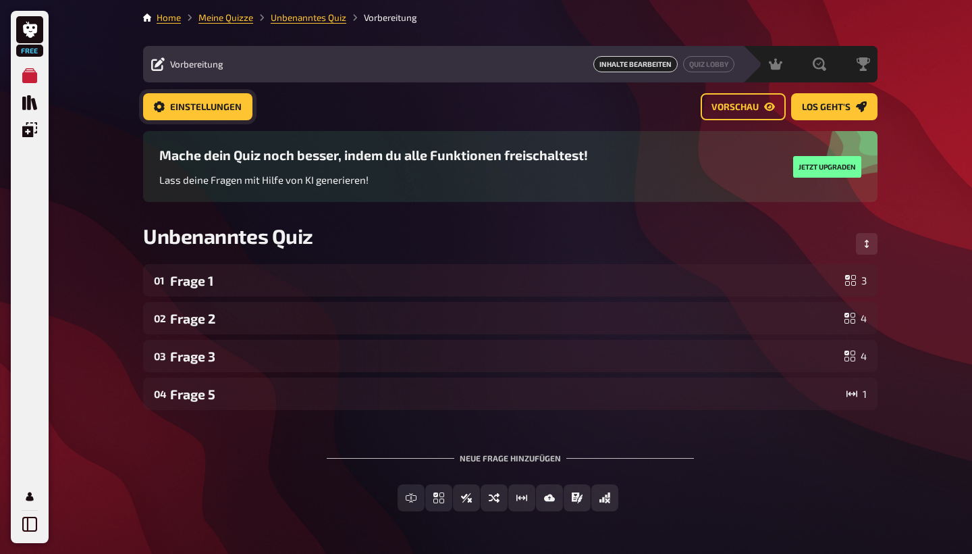
click at [198, 112] on button "Einstellungen" at bounding box center [197, 106] width 109 height 27
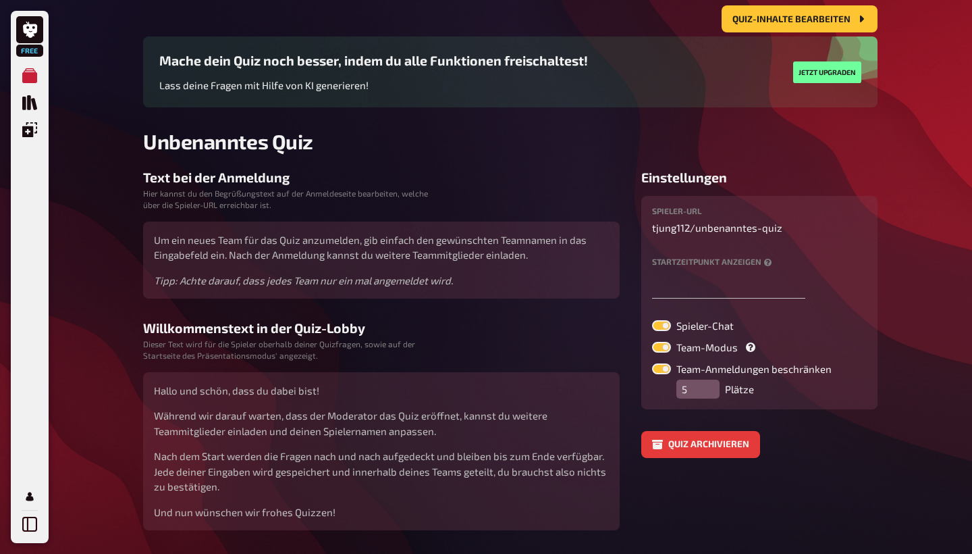
scroll to position [101, 0]
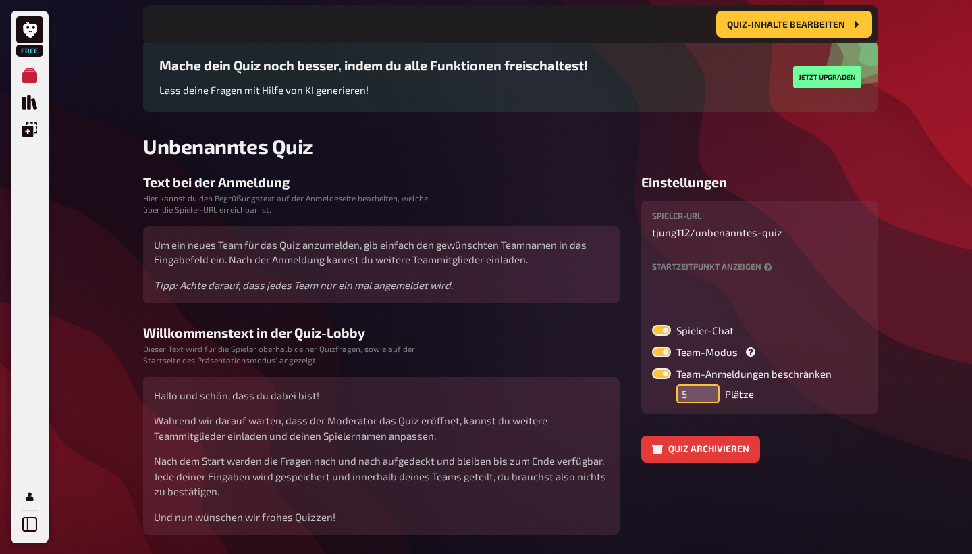
click at [695, 400] on input "5" at bounding box center [697, 393] width 43 height 19
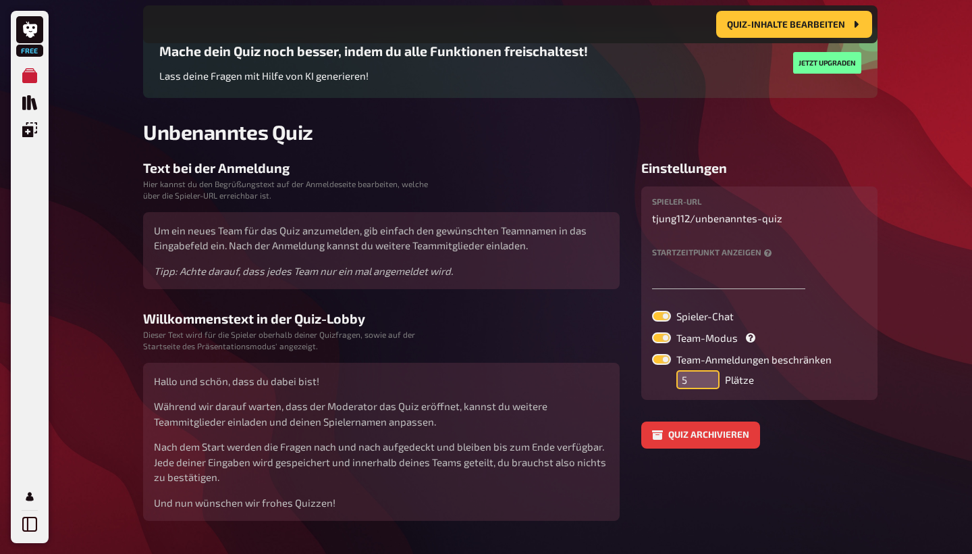
scroll to position [122, 0]
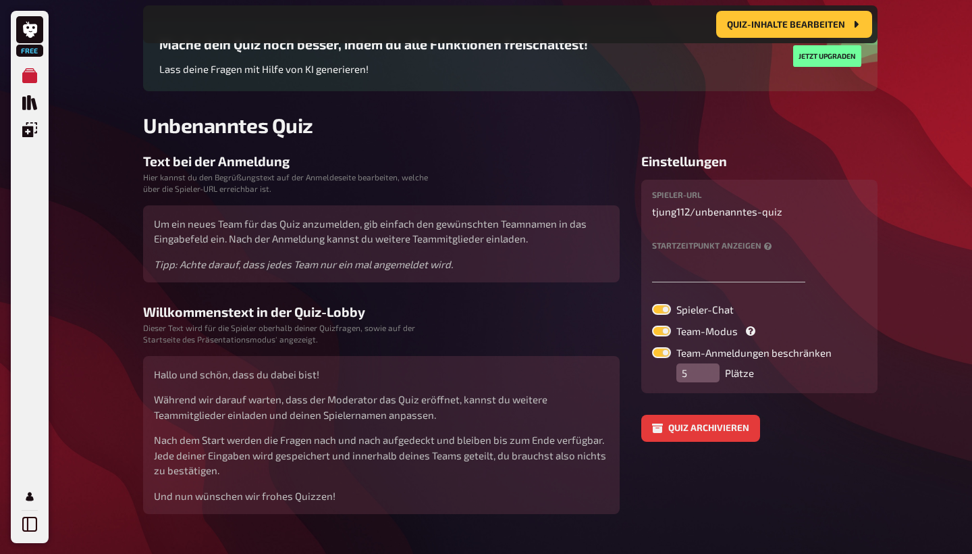
click at [668, 331] on label at bounding box center [661, 330] width 19 height 11
click at [652, 325] on input "Team-Modus" at bounding box center [651, 325] width 1 height 1
checkbox input "false"
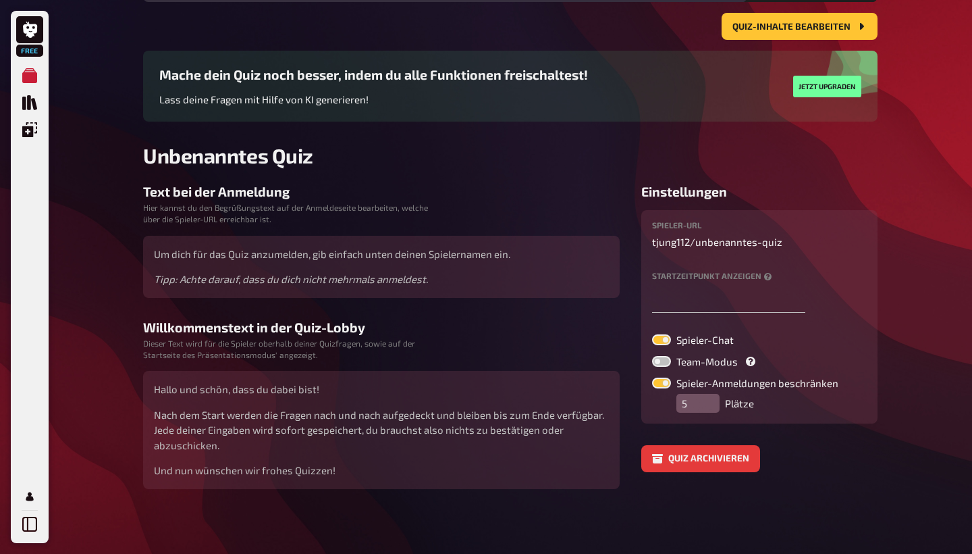
scroll to position [76, 0]
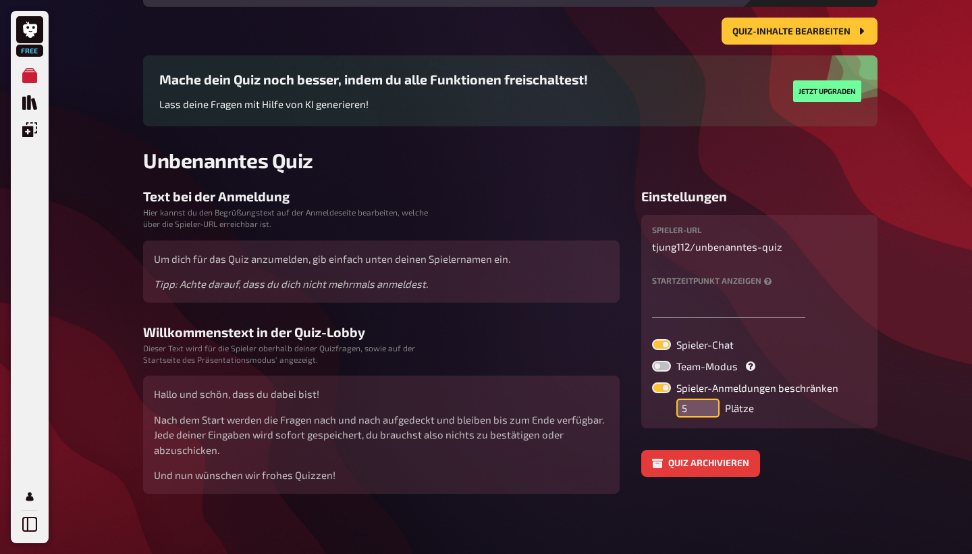
click at [692, 408] on input "5" at bounding box center [697, 407] width 43 height 19
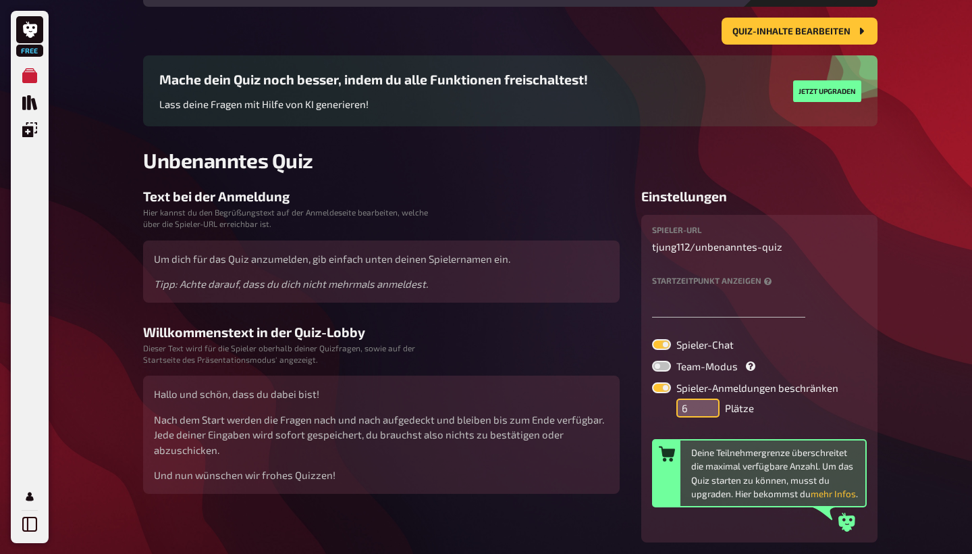
click at [710, 407] on input "6" at bounding box center [697, 407] width 43 height 19
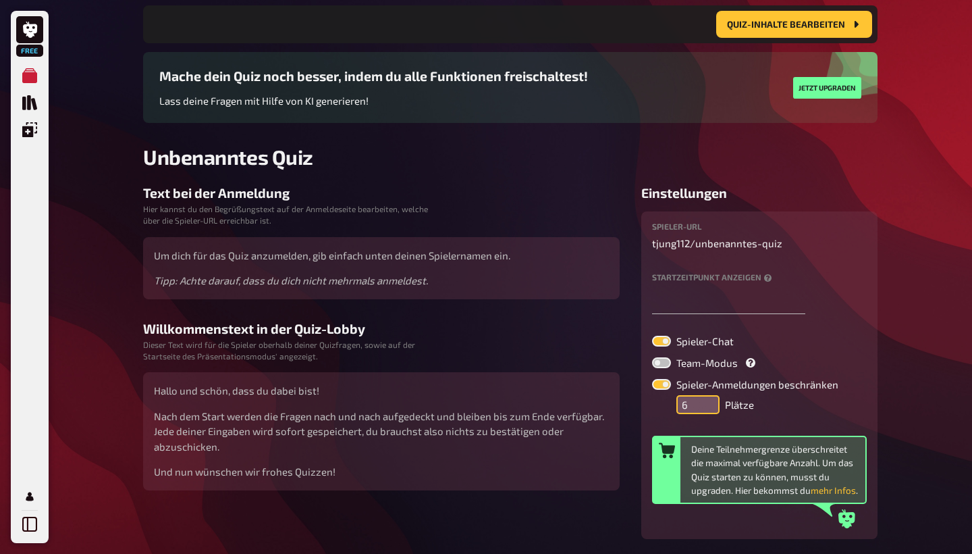
scroll to position [92, 0]
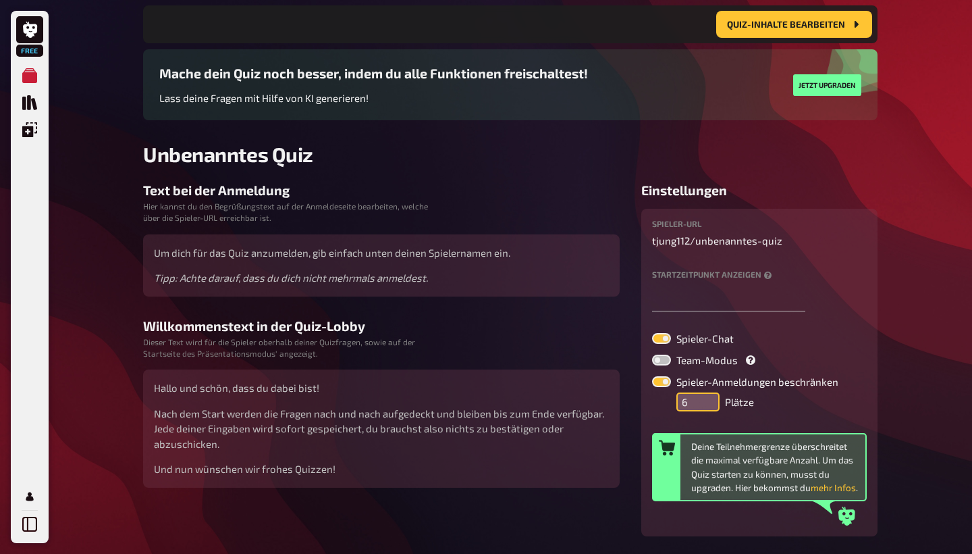
type input "5"
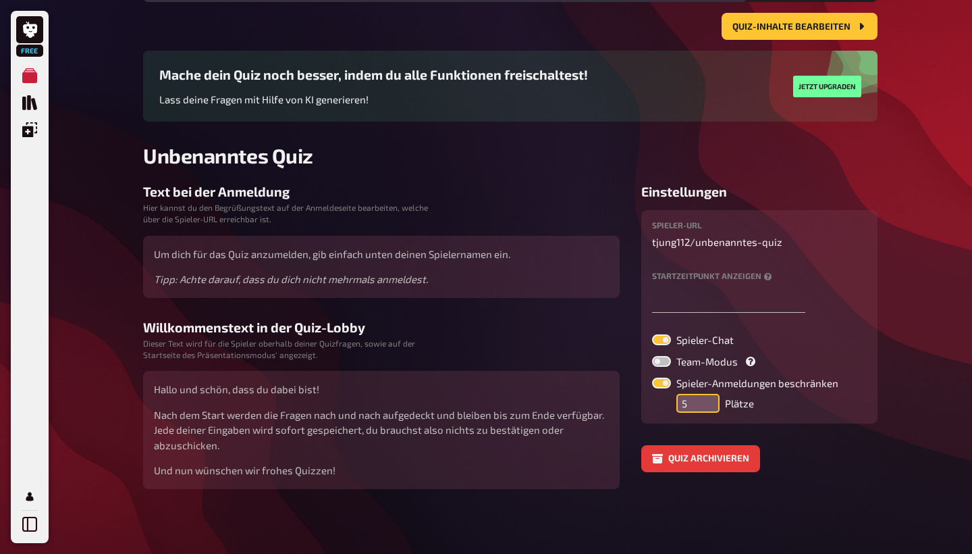
click at [712, 405] on input "5" at bounding box center [697, 403] width 43 height 19
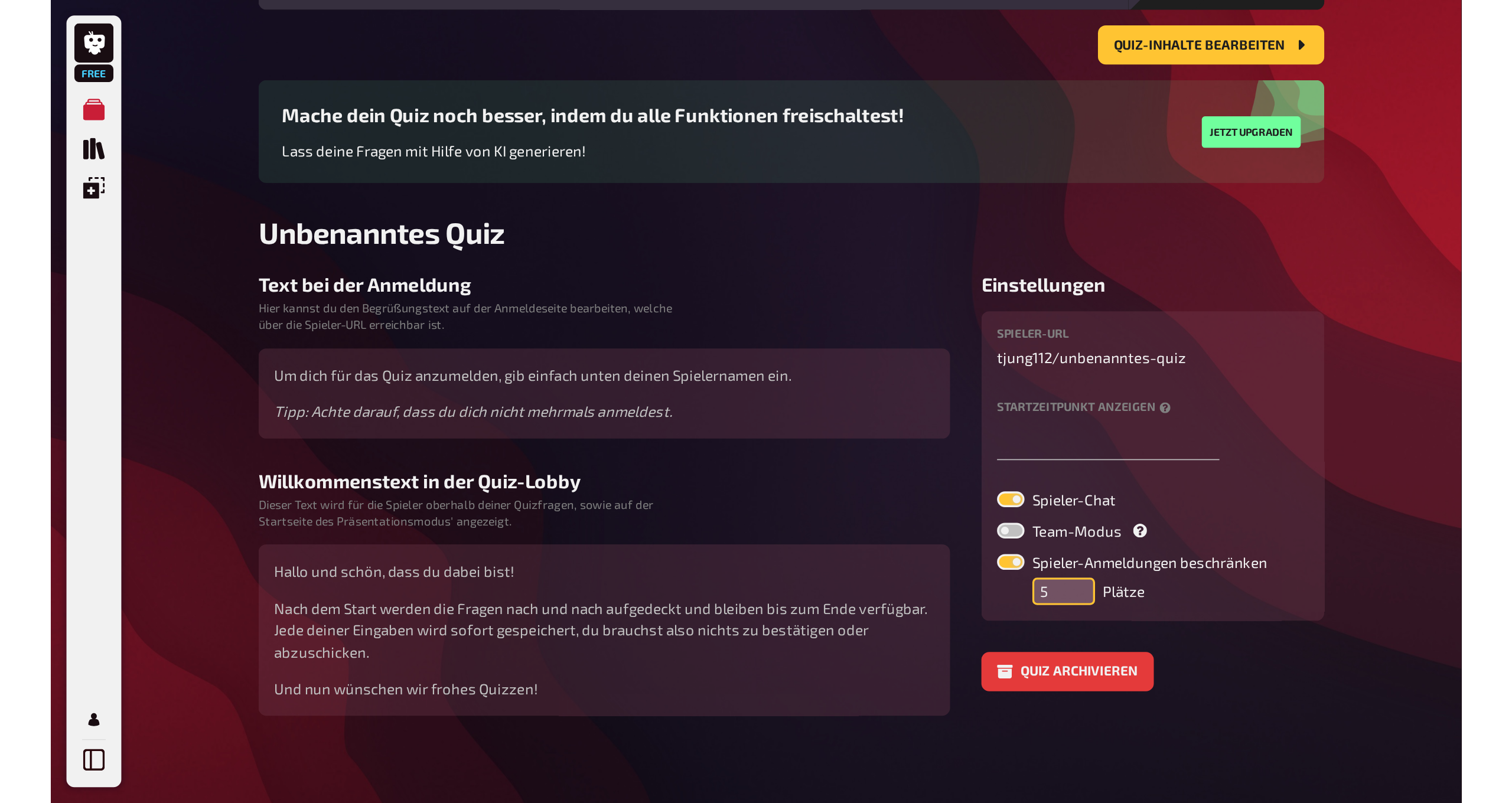
scroll to position [0, 0]
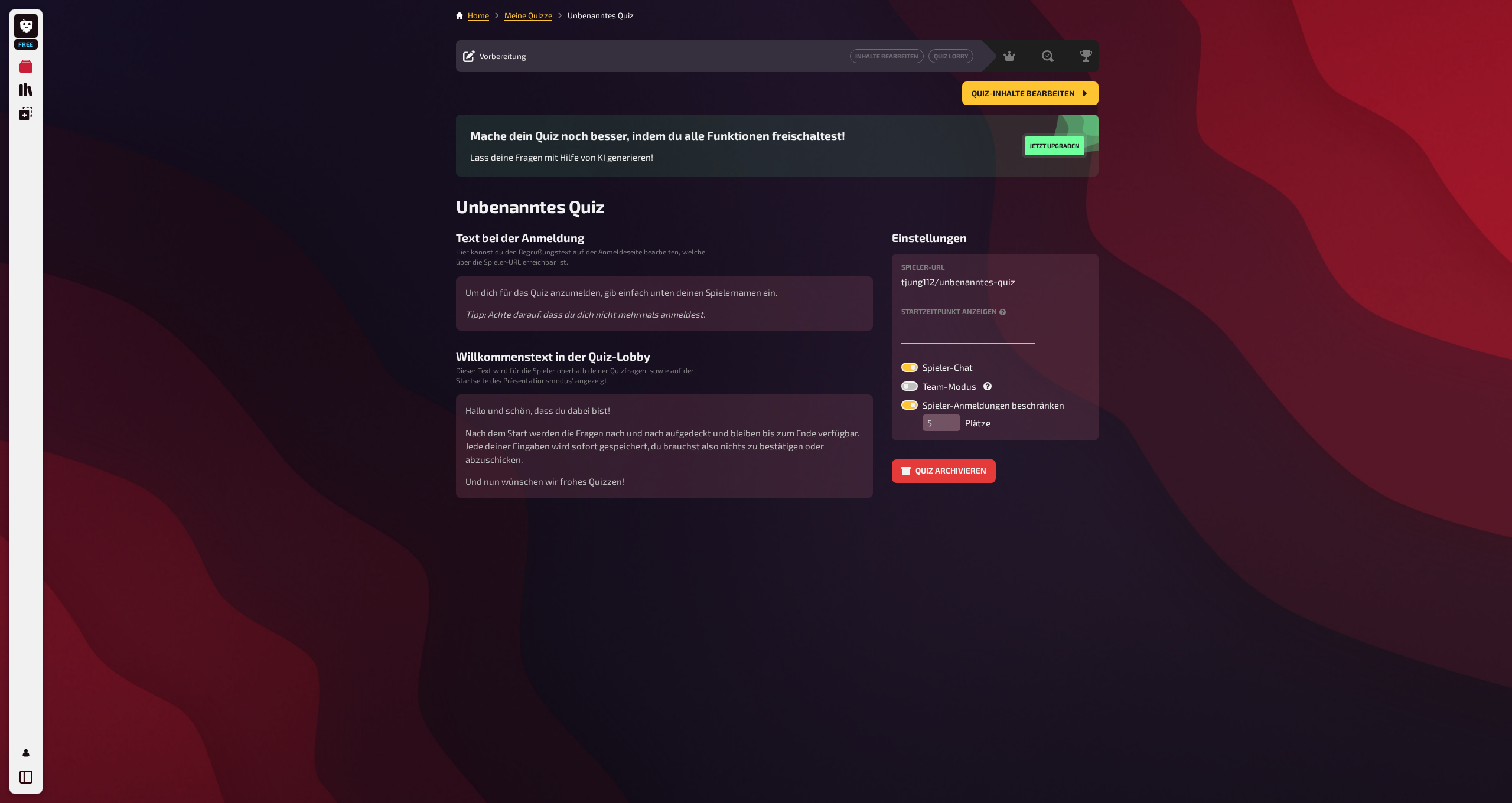
click at [850, 143] on button "Jetzt upgraden" at bounding box center [1054, 146] width 60 height 19
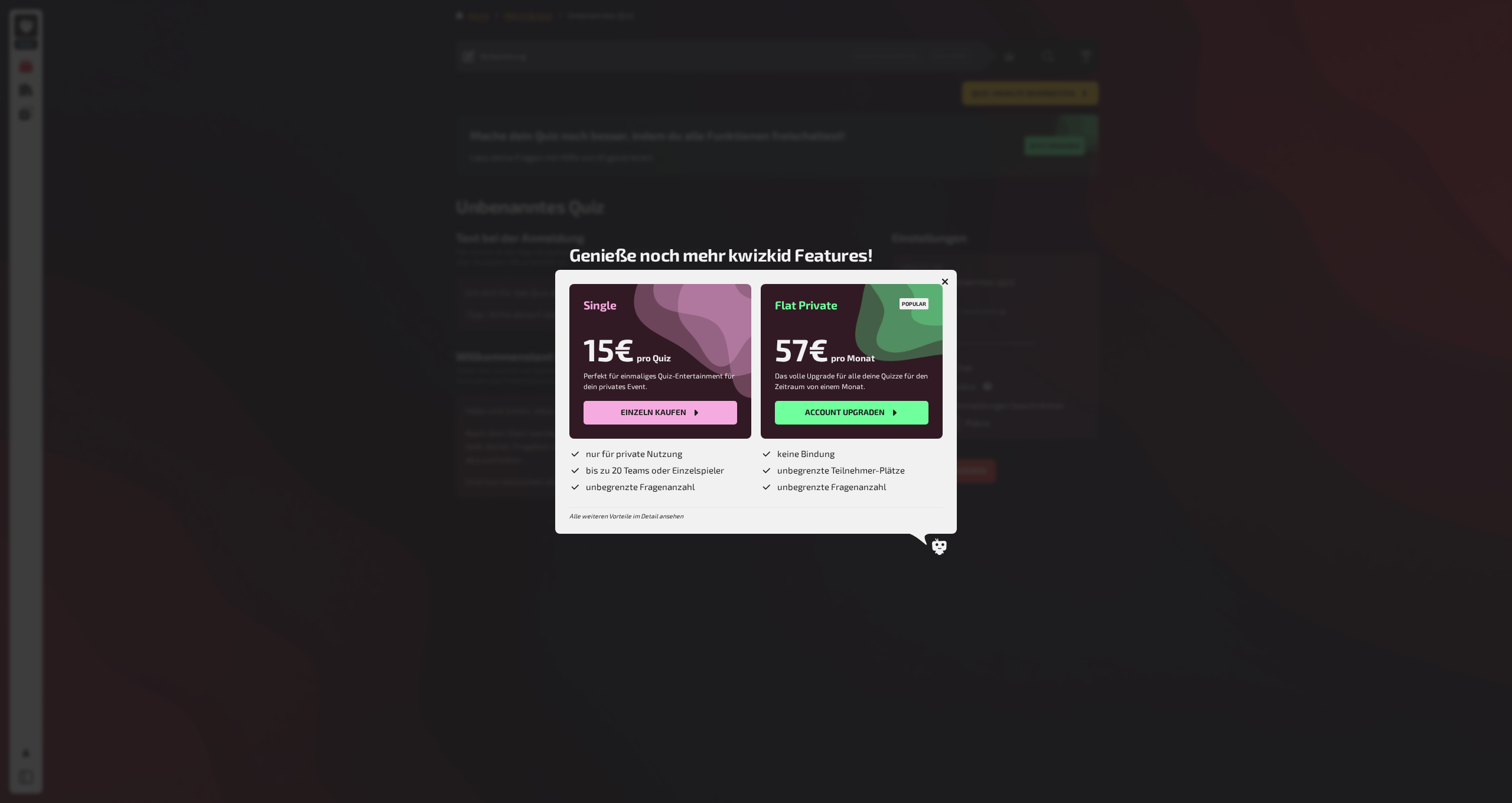
click at [850, 283] on icon "button" at bounding box center [945, 282] width 7 height 7
